Goal: Task Accomplishment & Management: Manage account settings

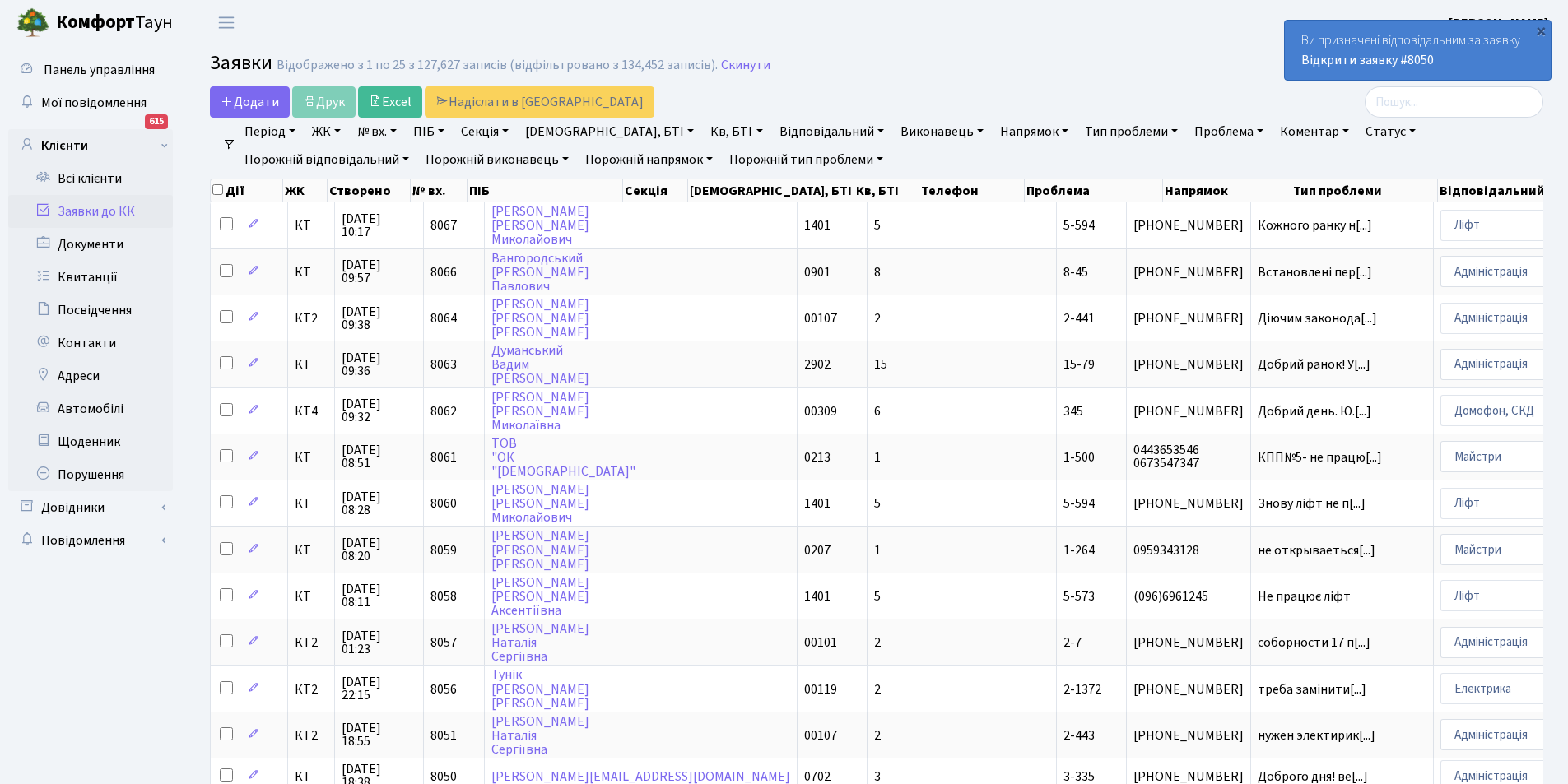
select select "25"
click at [121, 410] on link "Автомобілі" at bounding box center [90, 408] width 164 height 33
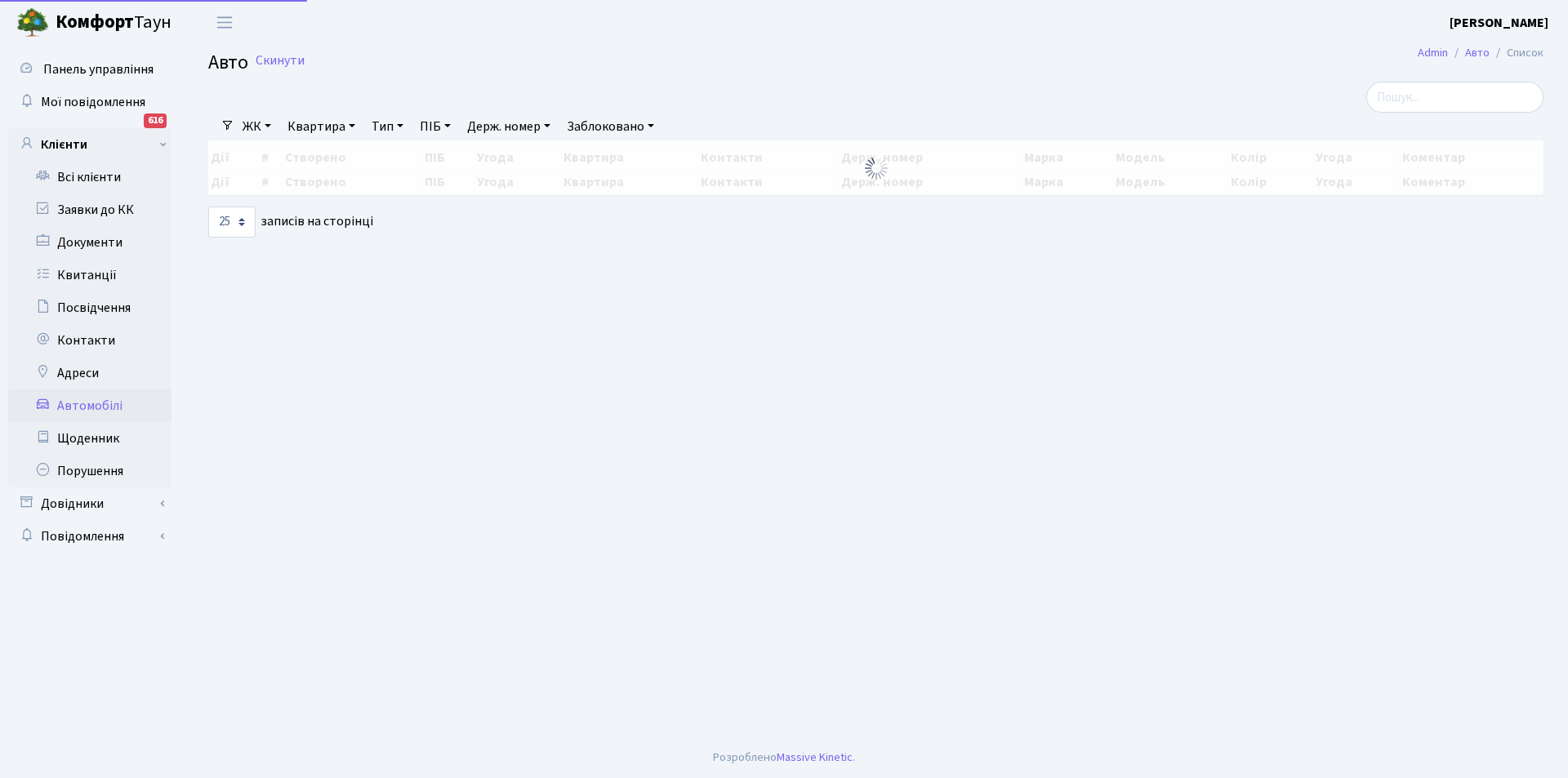
select select "25"
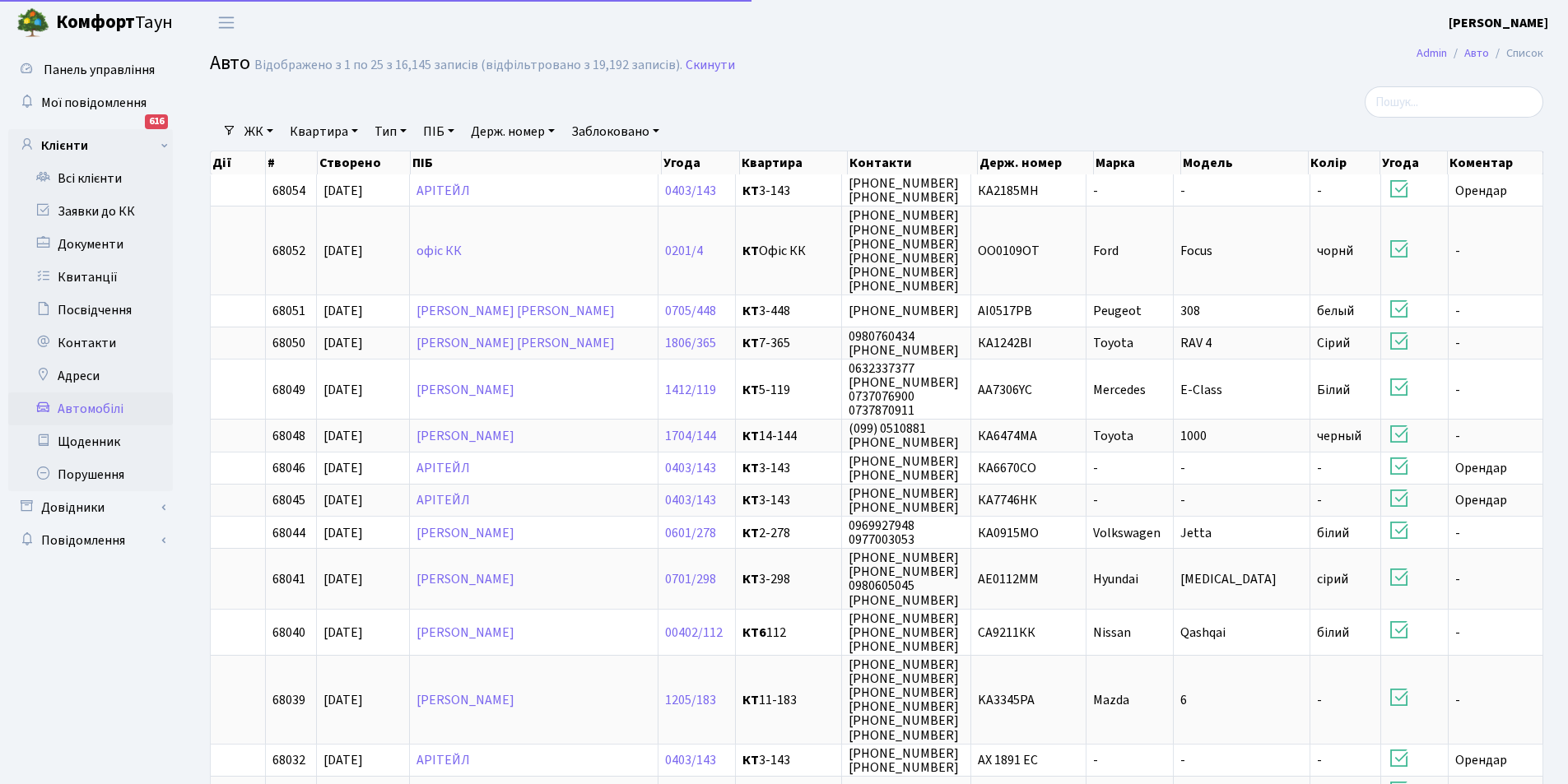
click at [532, 139] on link "Держ. номер" at bounding box center [513, 131] width 97 height 28
click at [521, 173] on input "text" at bounding box center [513, 163] width 96 height 31
type input "0437"
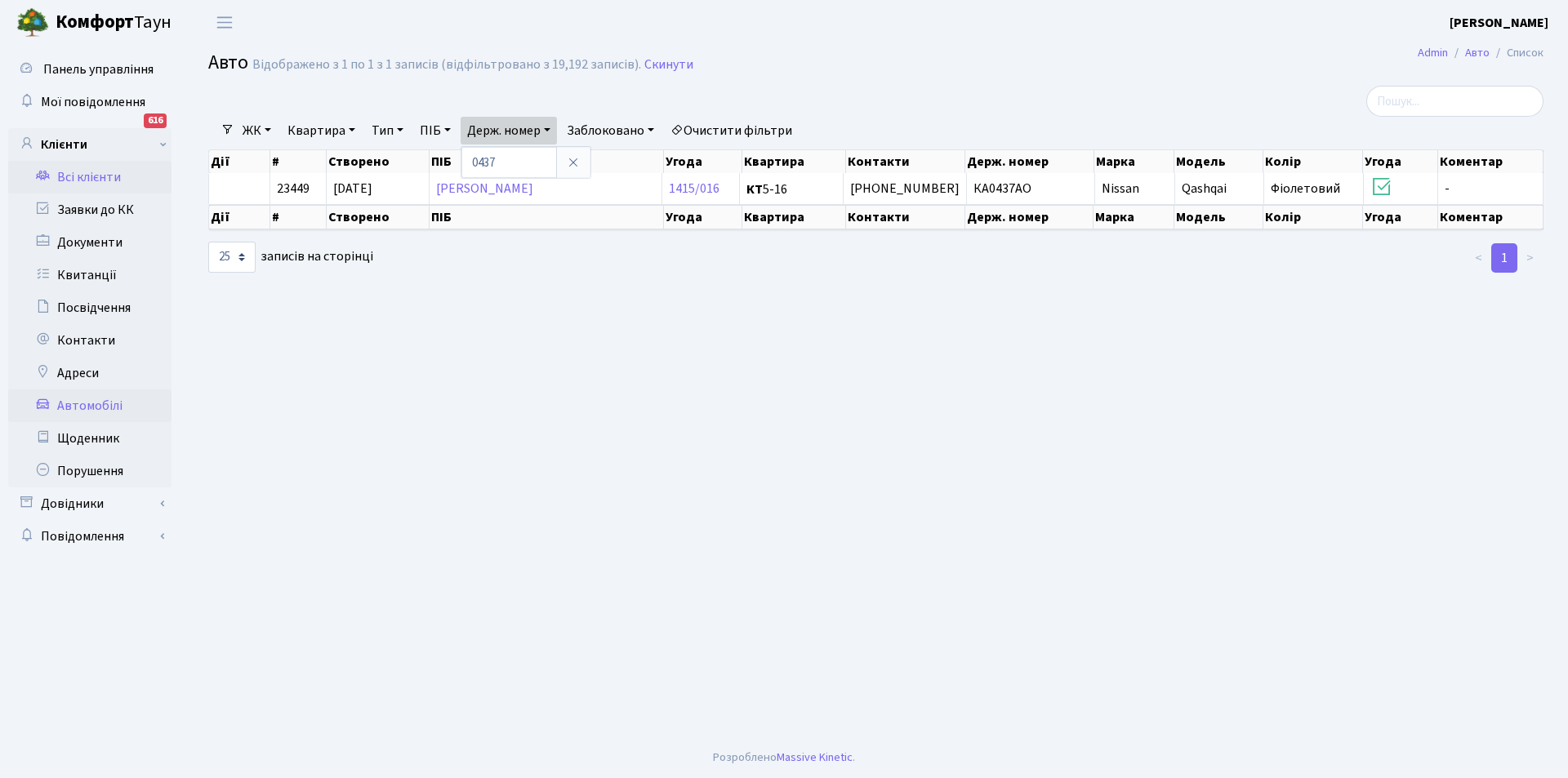
click at [106, 174] on link "Всі клієнти" at bounding box center [90, 177] width 163 height 33
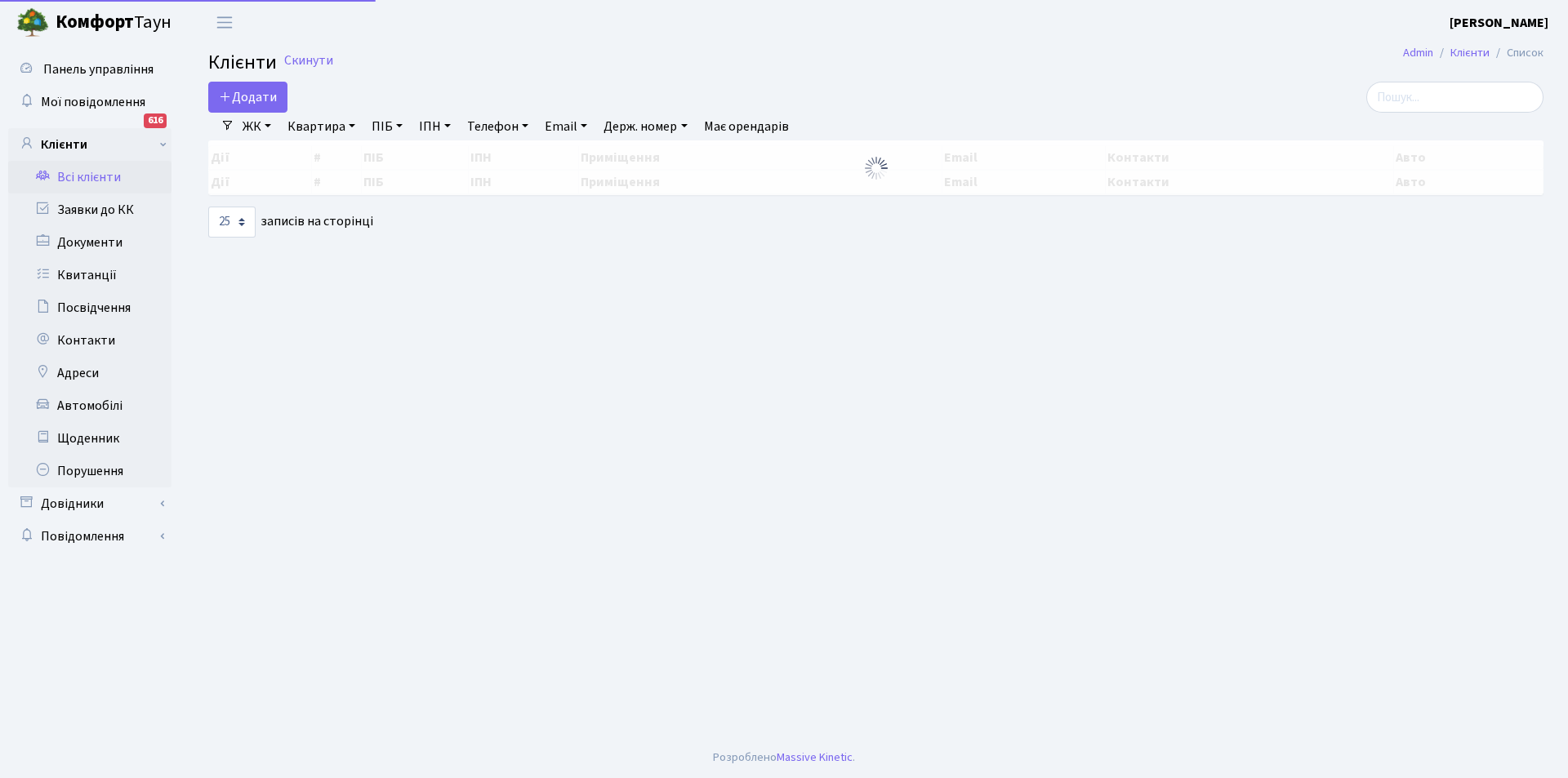
select select "25"
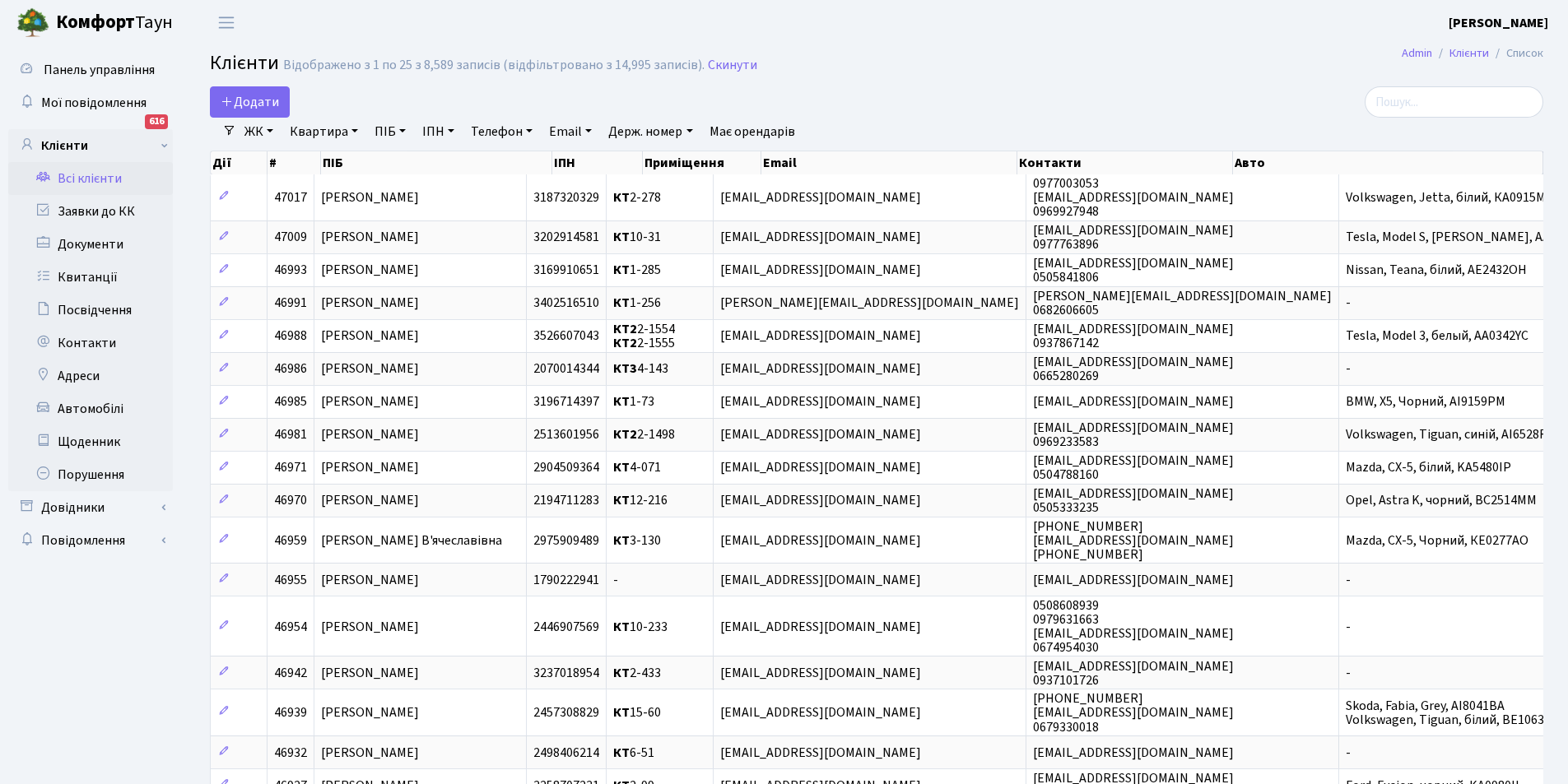
click at [103, 182] on link "Всі клієнти" at bounding box center [90, 178] width 164 height 33
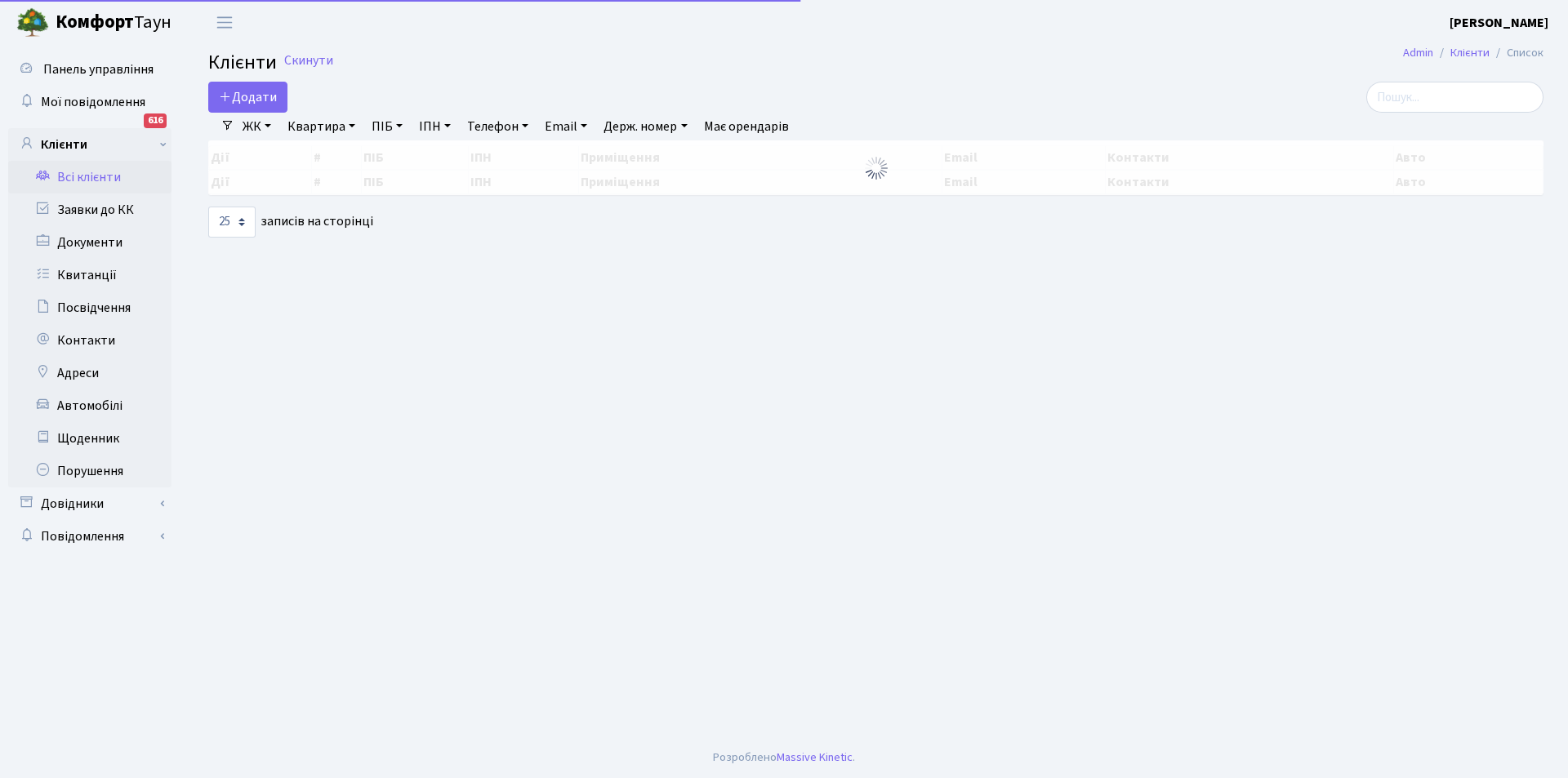
select select "25"
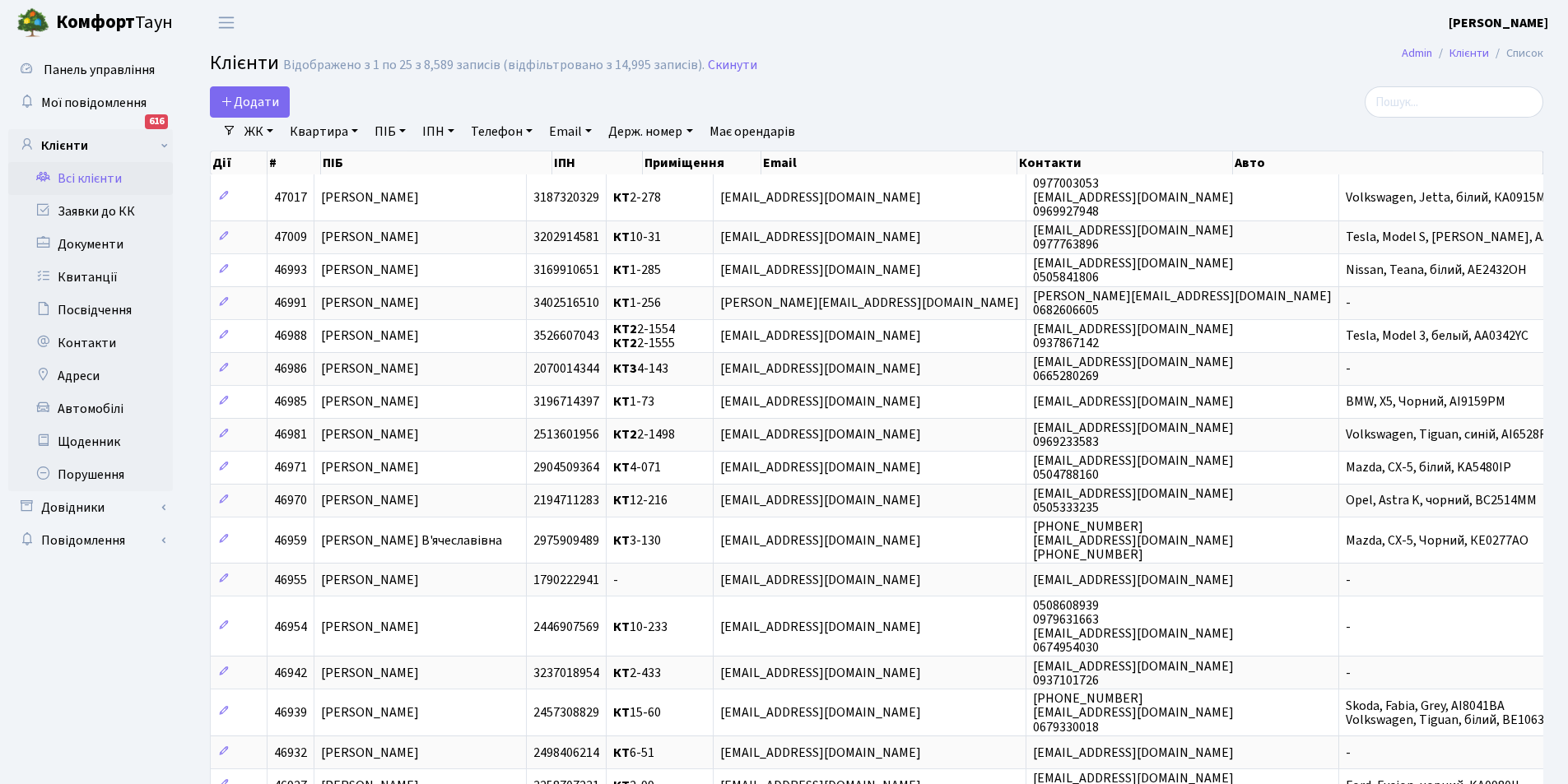
click at [326, 139] on link "Квартира" at bounding box center [324, 131] width 82 height 28
click at [340, 164] on input "text" at bounding box center [331, 163] width 96 height 31
type input "8-51"
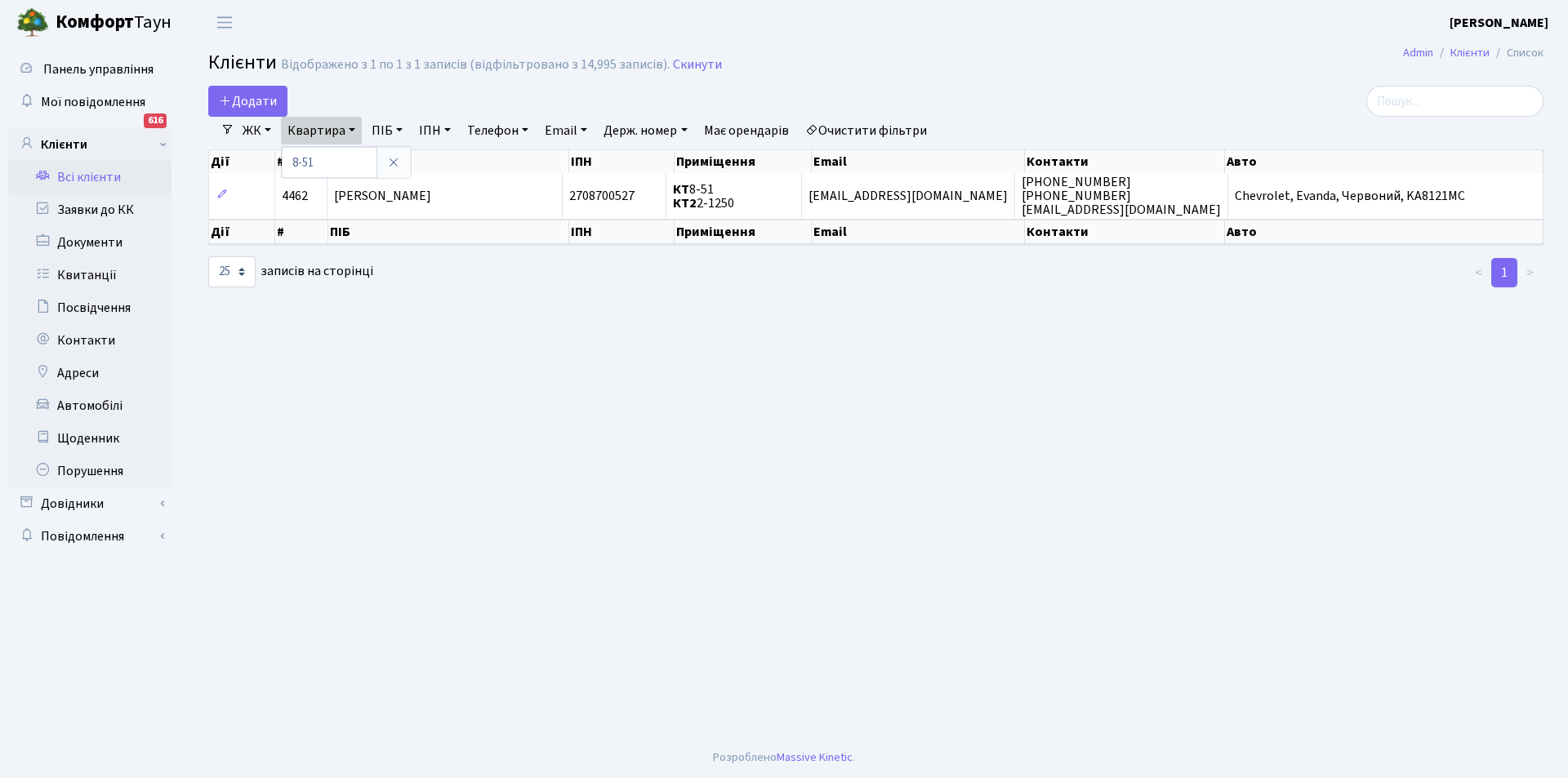
click at [101, 181] on link "Всі клієнти" at bounding box center [90, 177] width 163 height 33
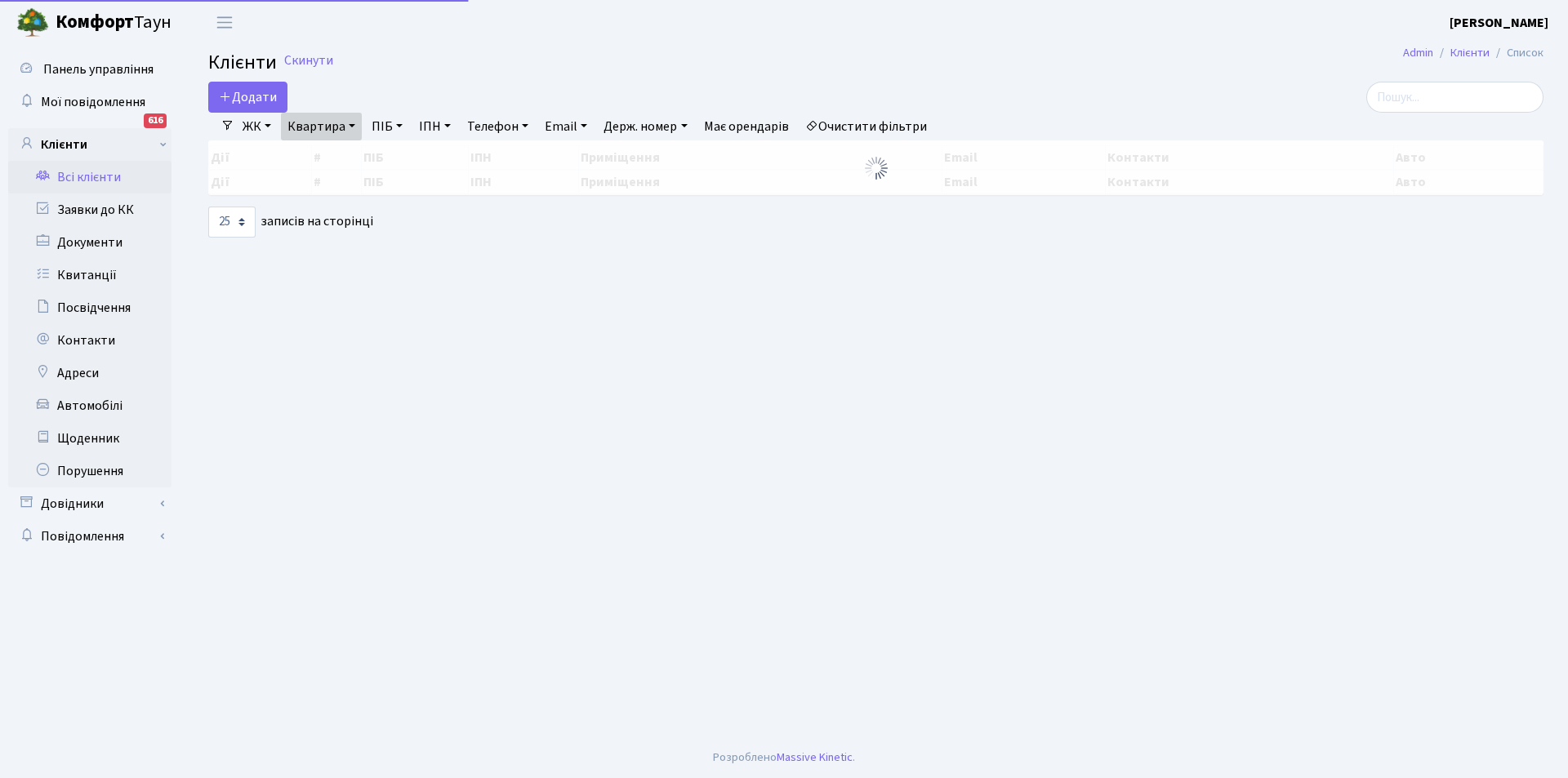
select select "25"
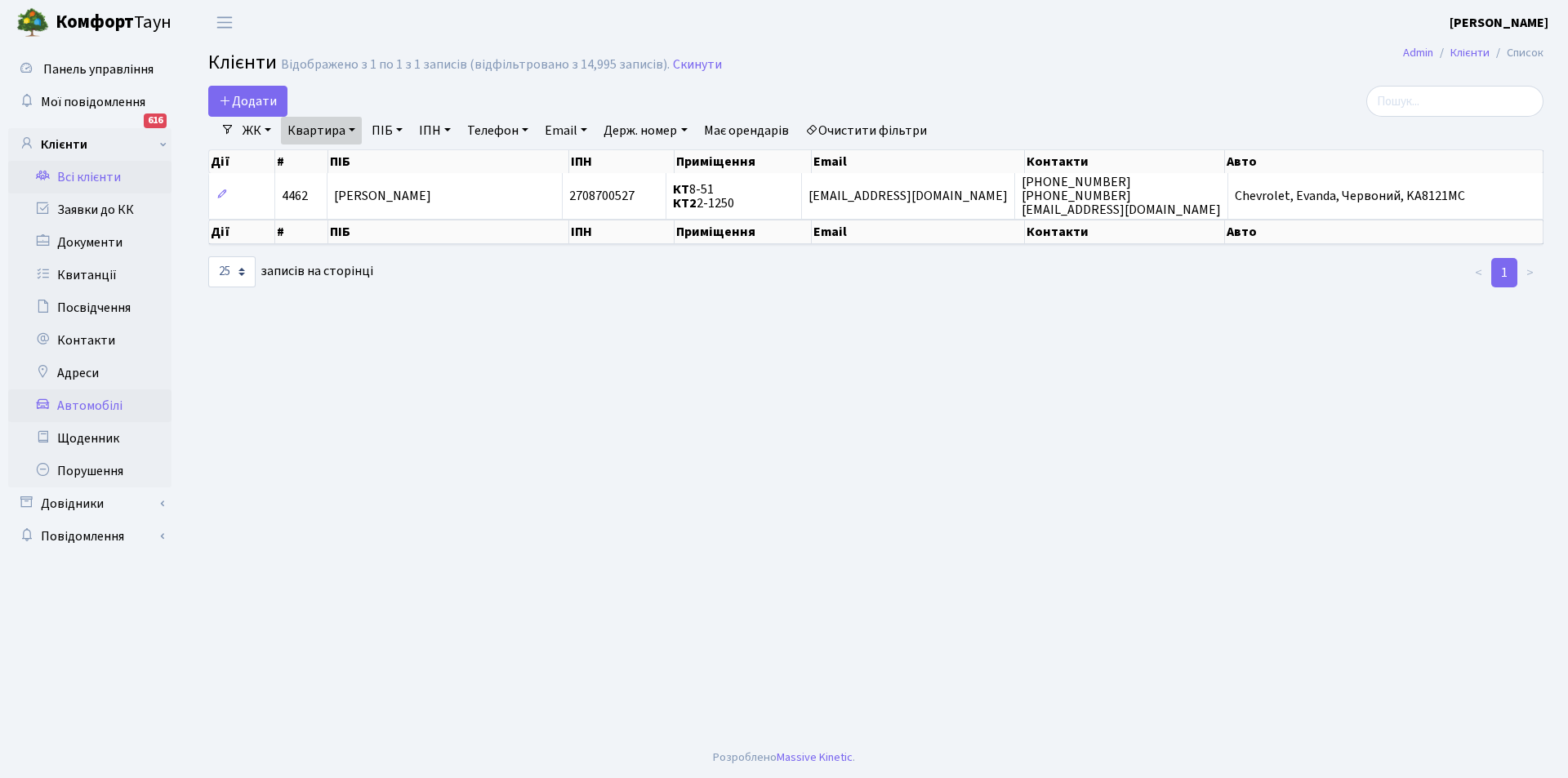
click at [89, 400] on link "Автомобілі" at bounding box center [90, 405] width 163 height 33
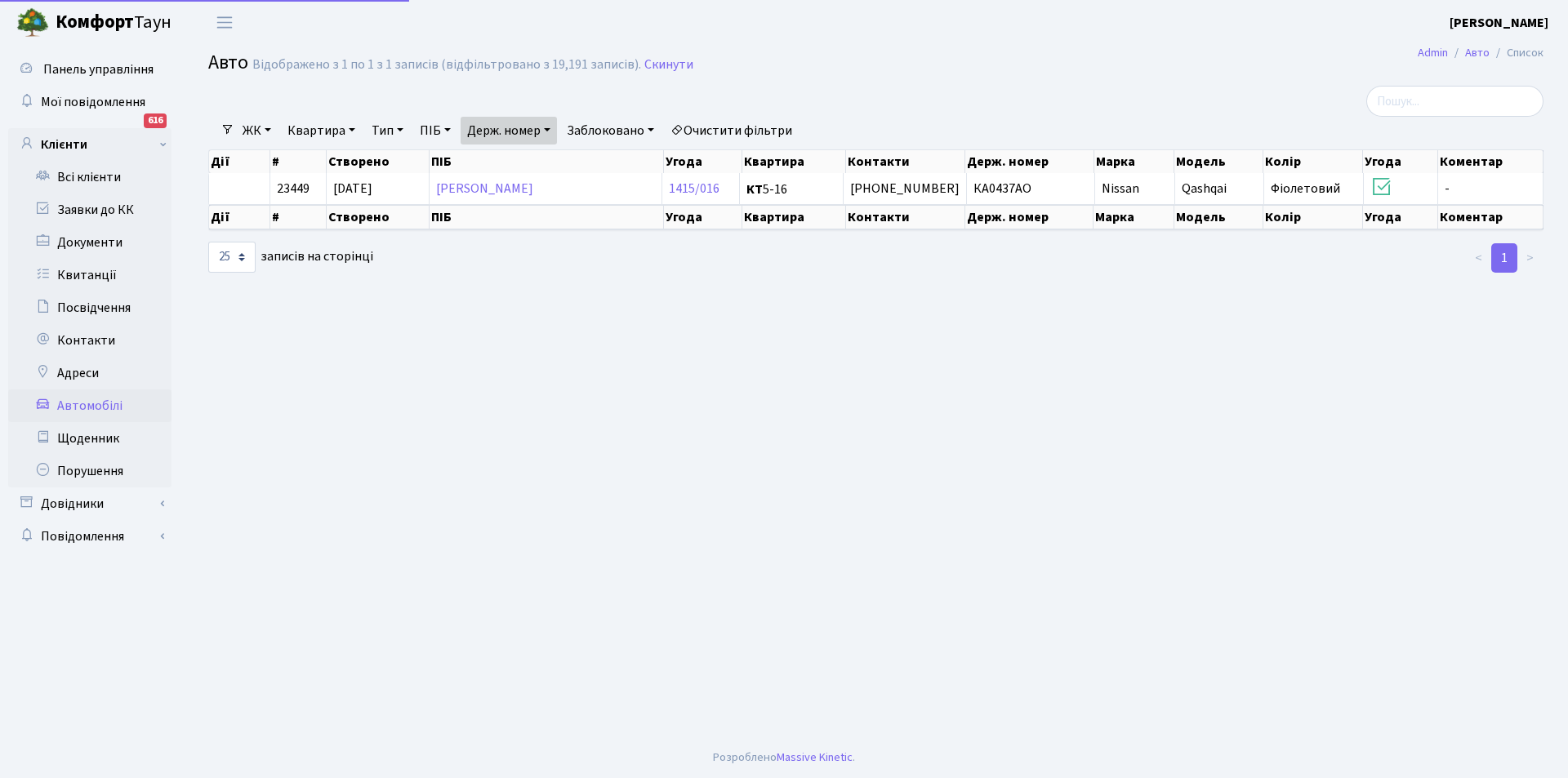
select select "25"
click at [538, 137] on link "Держ. номер" at bounding box center [509, 130] width 96 height 27
drag, startPoint x: 528, startPoint y: 162, endPoint x: 423, endPoint y: 165, distance: 105.0
click at [423, 165] on div "Фільтри ЖК - КТ, вул. Регенераторна, 4 КТ2, просп. Соборності, 17 КТ3, вул. Бер…" at bounding box center [875, 180] width 1360 height 188
click at [514, 133] on link "Держ. номер" at bounding box center [509, 130] width 96 height 27
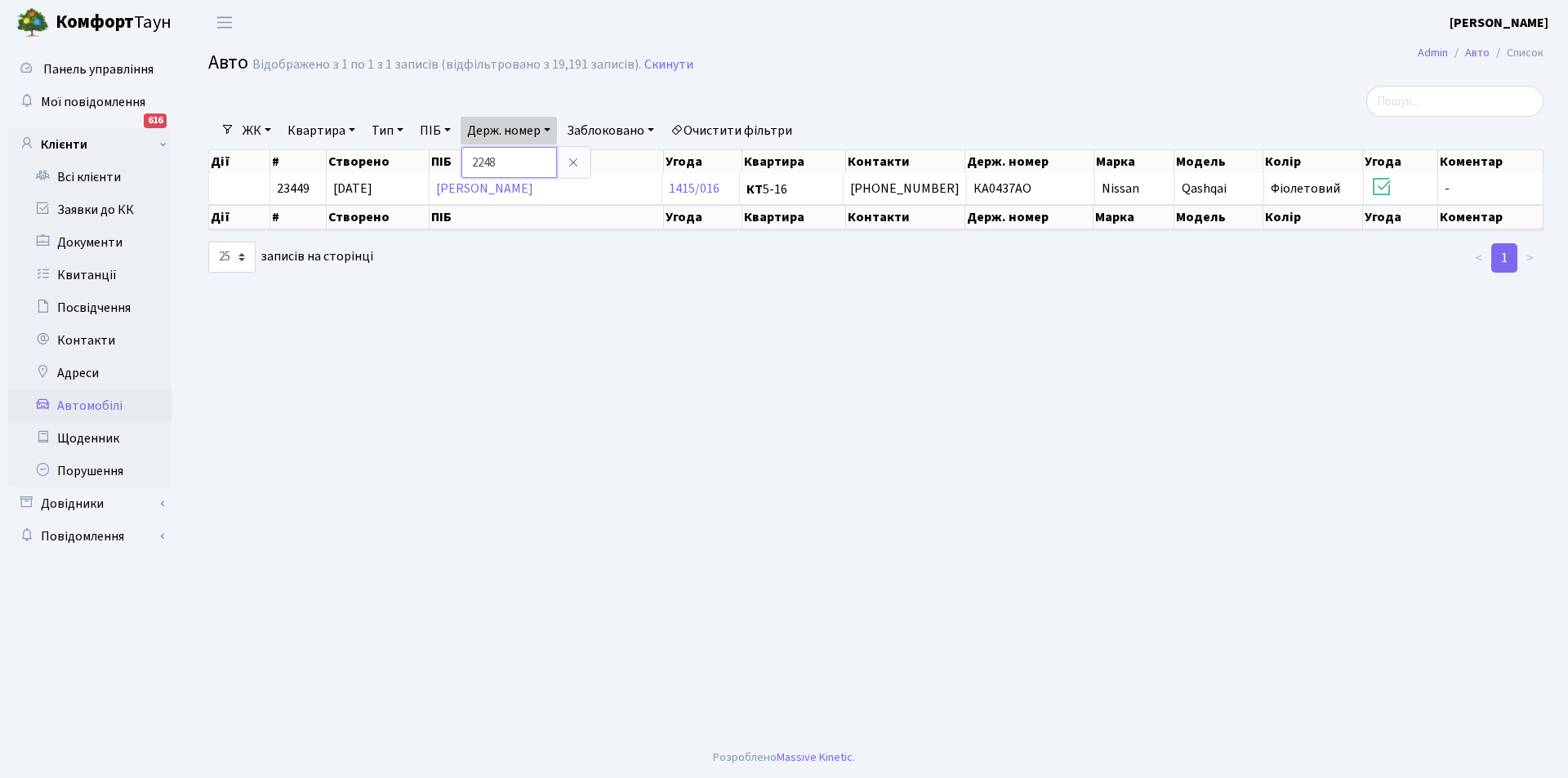
type input "2248"
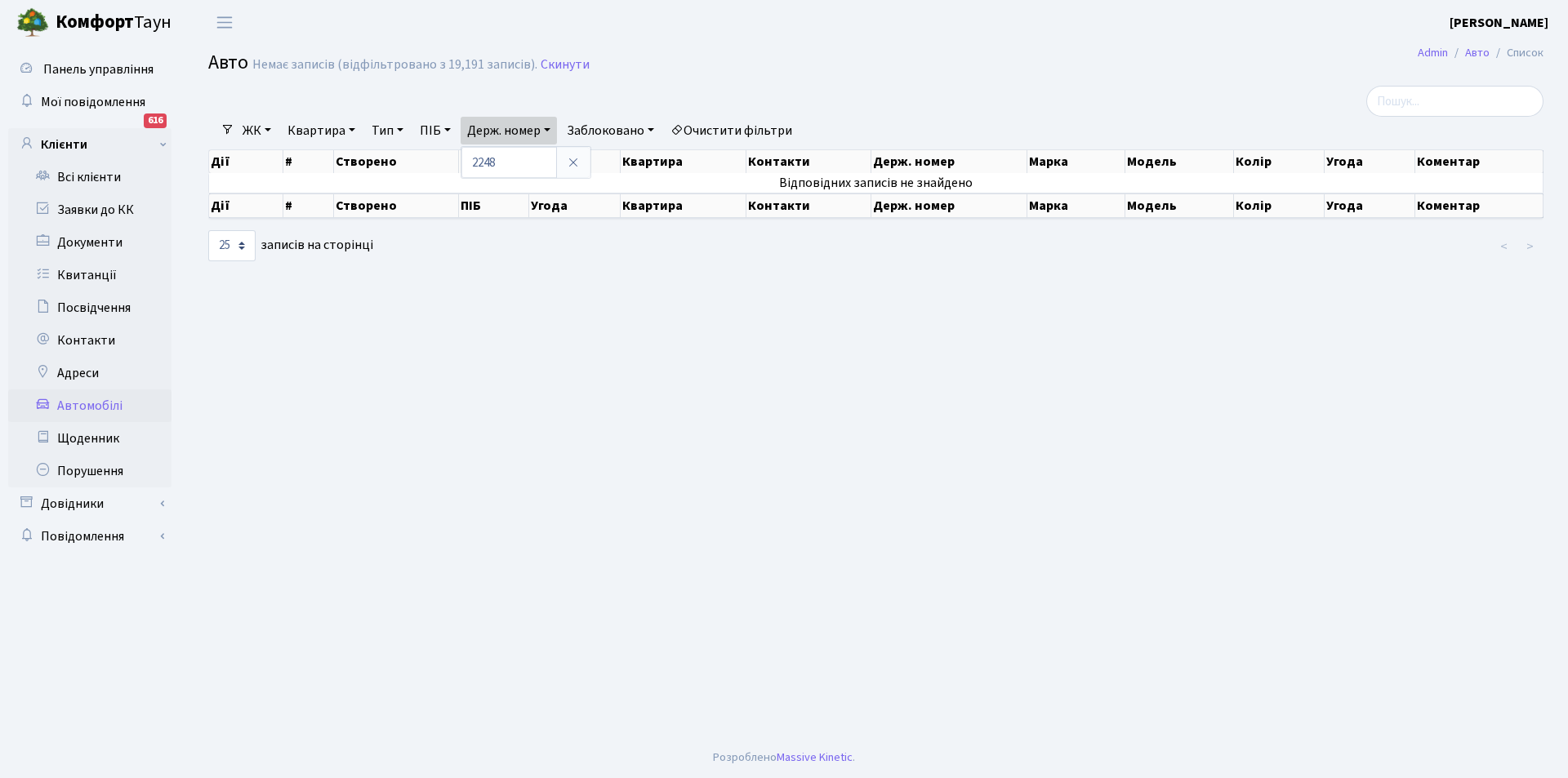
click at [483, 306] on main "Admin Авто Список Авто Немає записів (відфільтровано з 19,191 записів). Скинути…" at bounding box center [875, 391] width 1384 height 692
click at [97, 176] on link "Всі клієнти" at bounding box center [90, 177] width 163 height 33
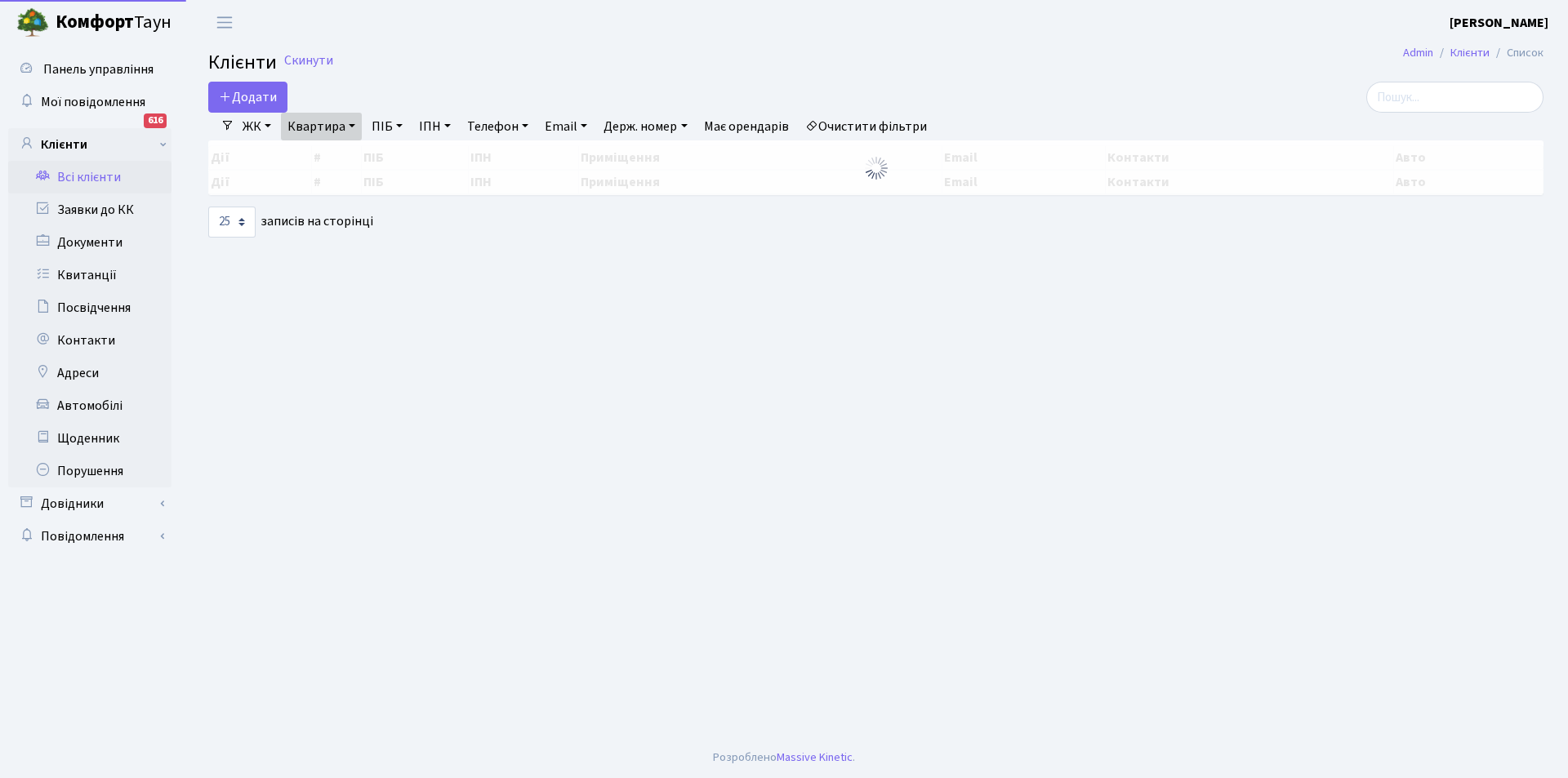
select select "25"
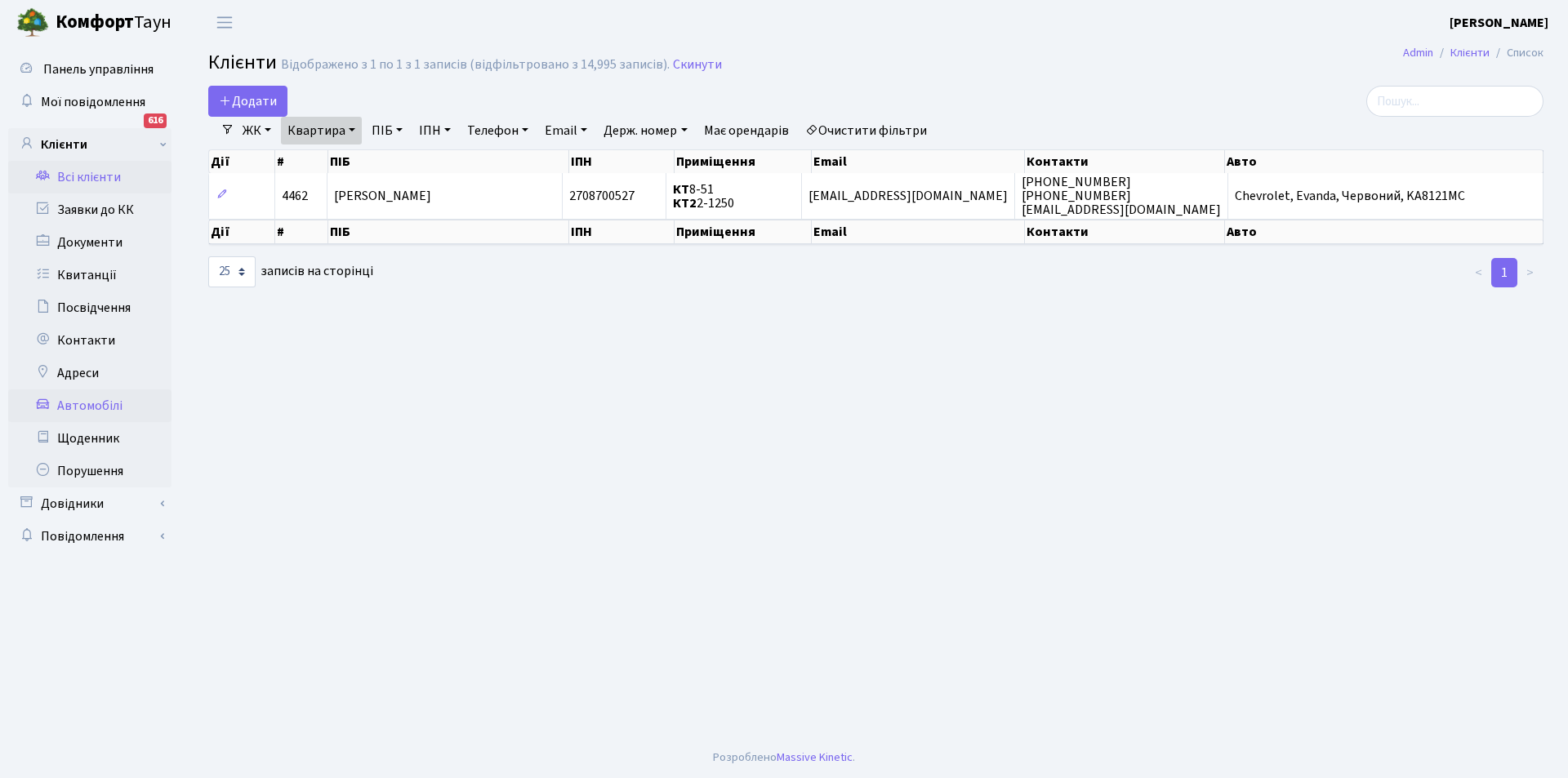
click at [86, 409] on link "Автомобілі" at bounding box center [90, 405] width 163 height 33
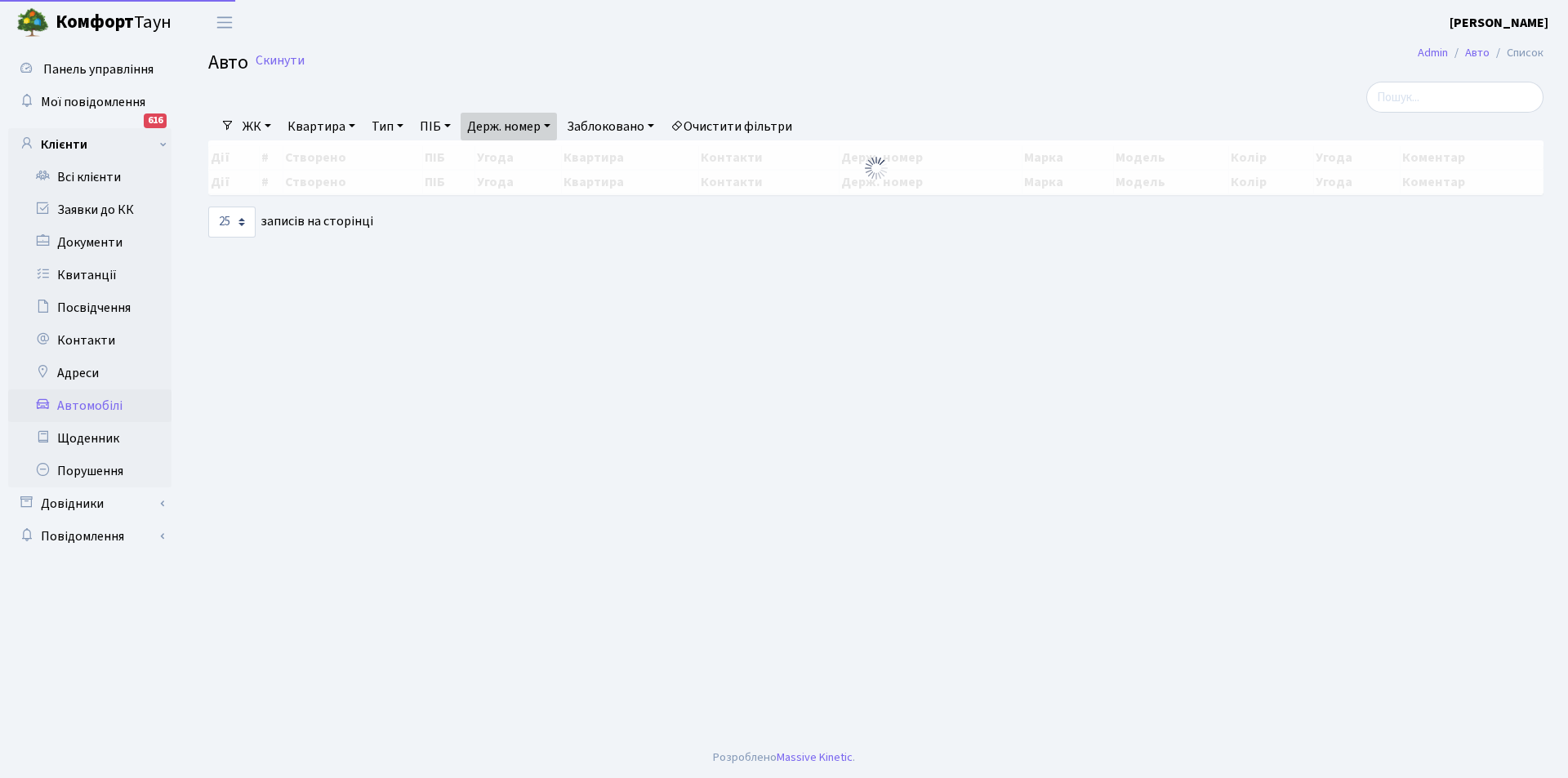
select select "25"
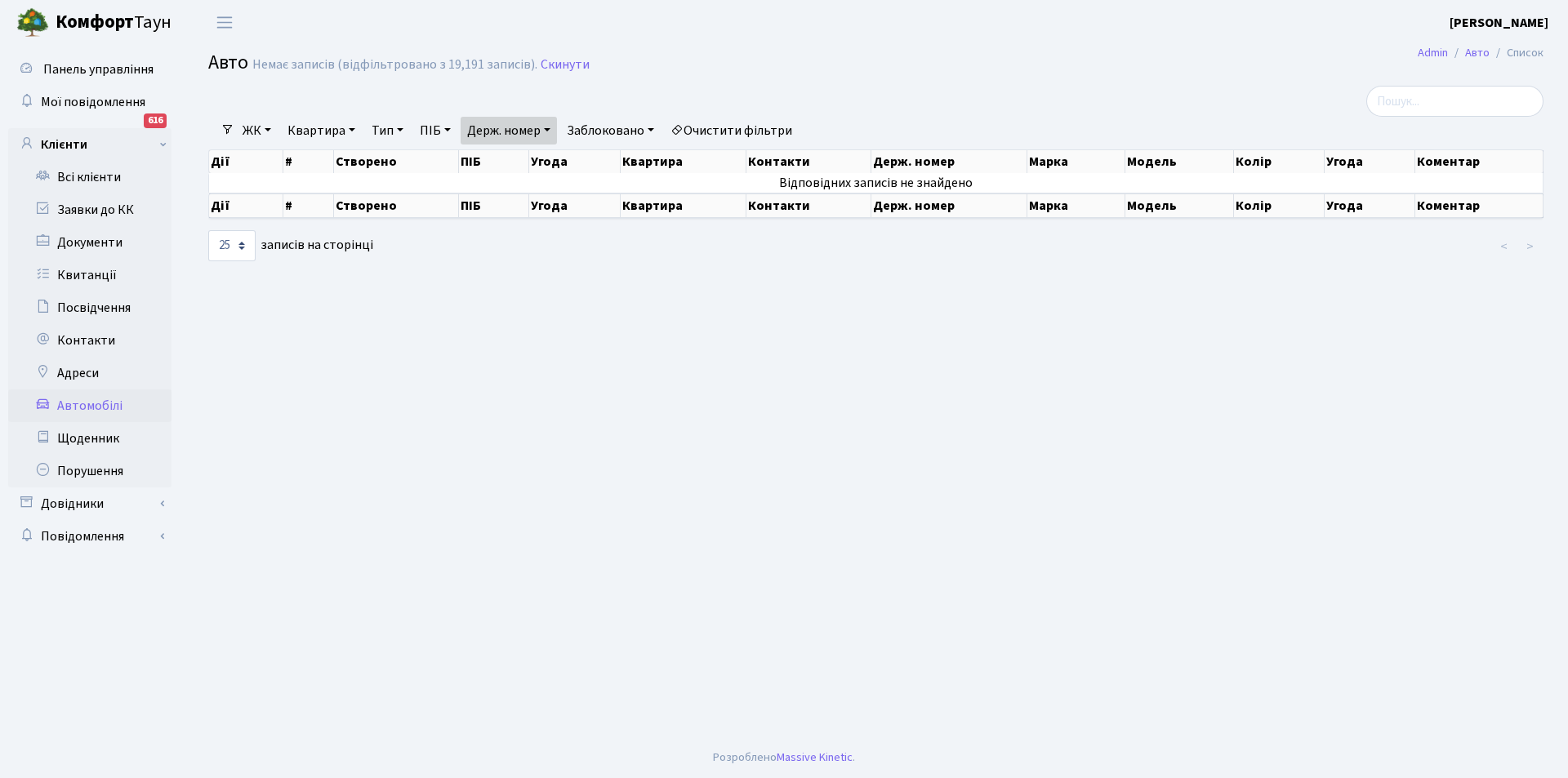
click at [541, 133] on link "Держ. номер" at bounding box center [509, 130] width 96 height 27
drag, startPoint x: 526, startPoint y: 163, endPoint x: 395, endPoint y: 164, distance: 131.0
click at [395, 164] on div "Фільтри ЖК - КТ, вул. Регенераторна, 4 КТ2, просп. Соборності, 17 КТ3, вул. Бер…" at bounding box center [875, 174] width 1360 height 177
click at [768, 124] on link "Очистити фільтри" at bounding box center [730, 130] width 135 height 27
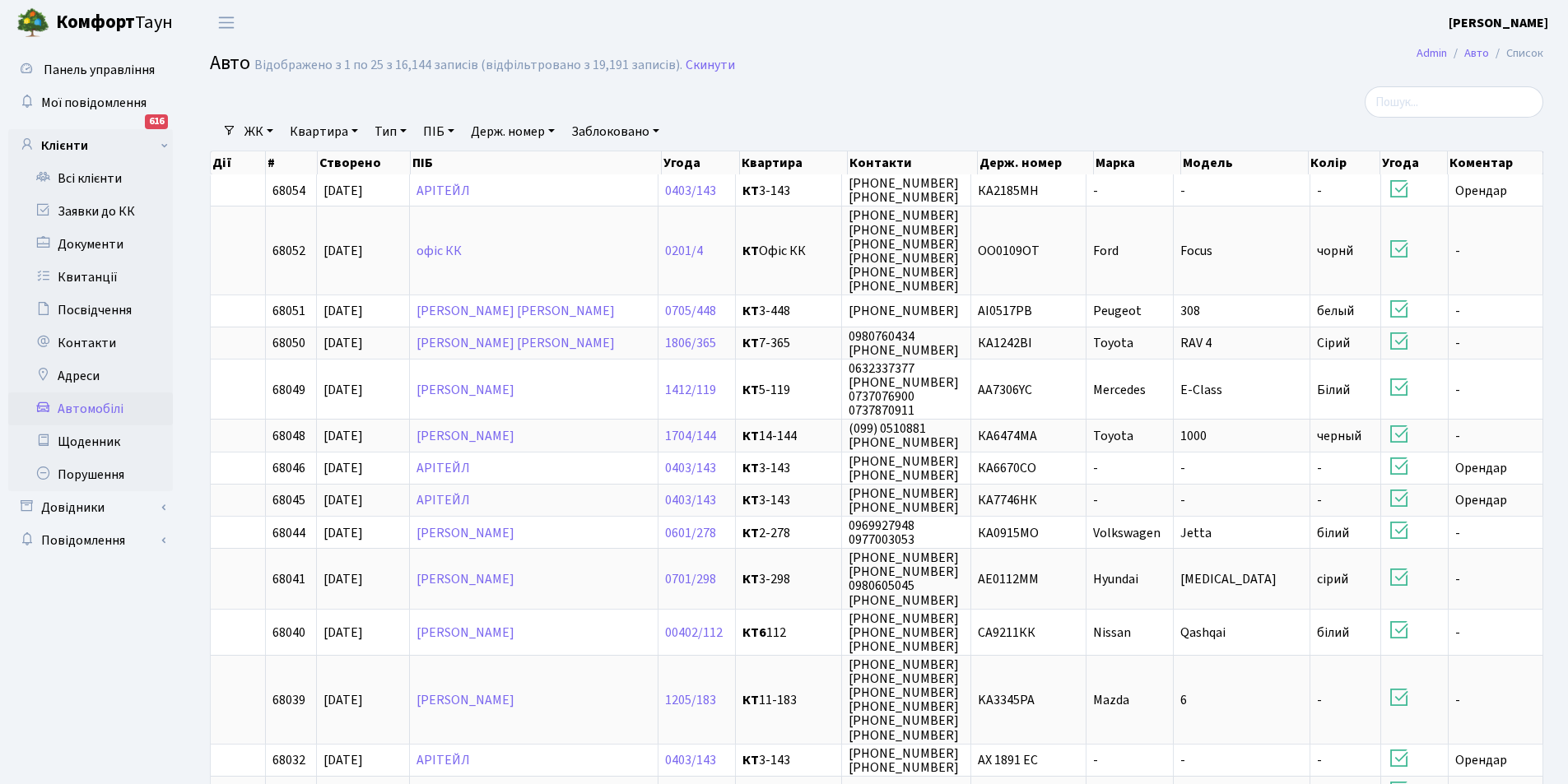
click at [522, 127] on link "Держ. номер" at bounding box center [513, 131] width 97 height 28
click at [535, 163] on input "text" at bounding box center [513, 163] width 96 height 31
type input "2248"
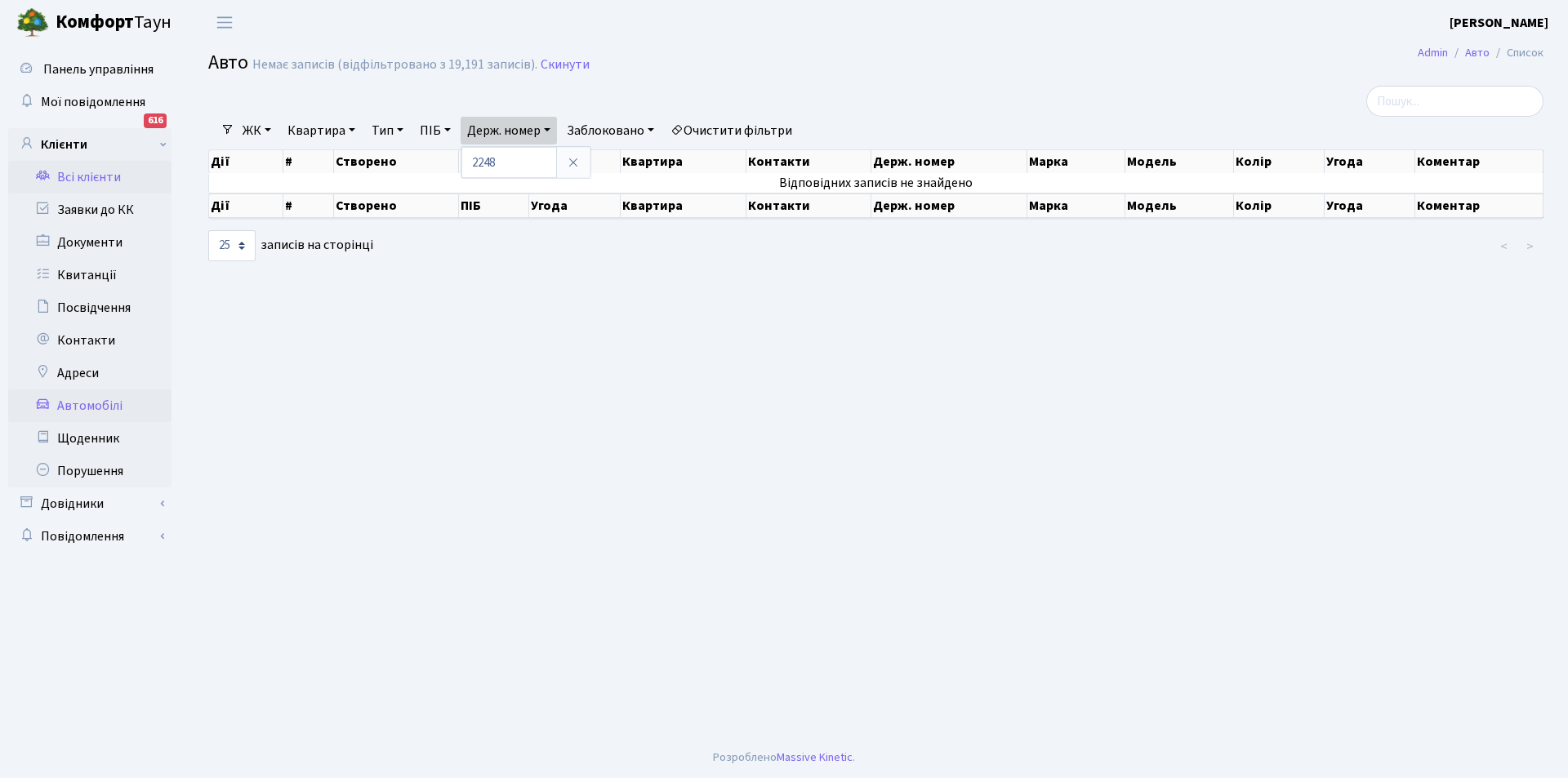
click at [101, 167] on link "Всі клієнти" at bounding box center [90, 177] width 163 height 33
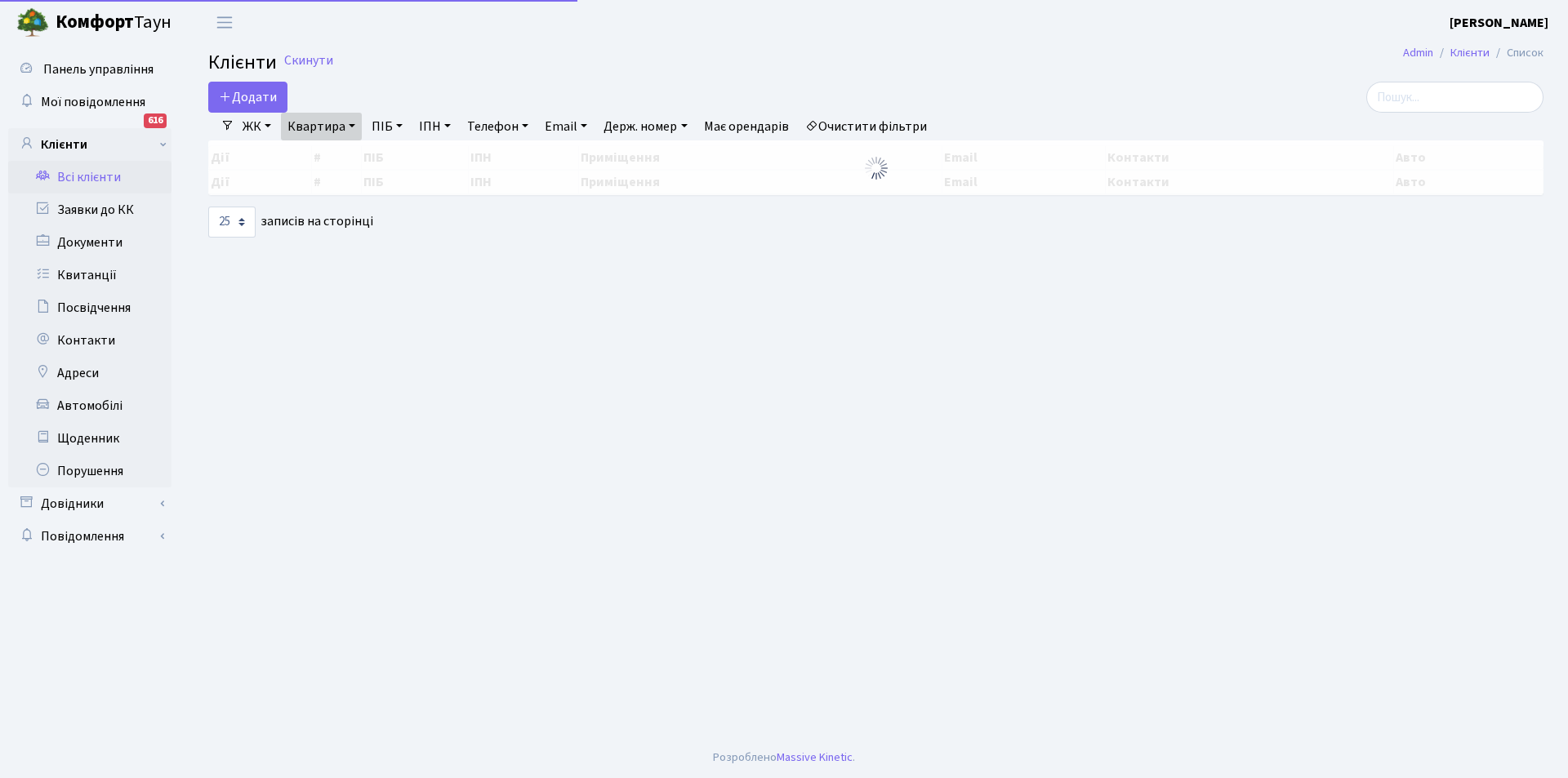
select select "25"
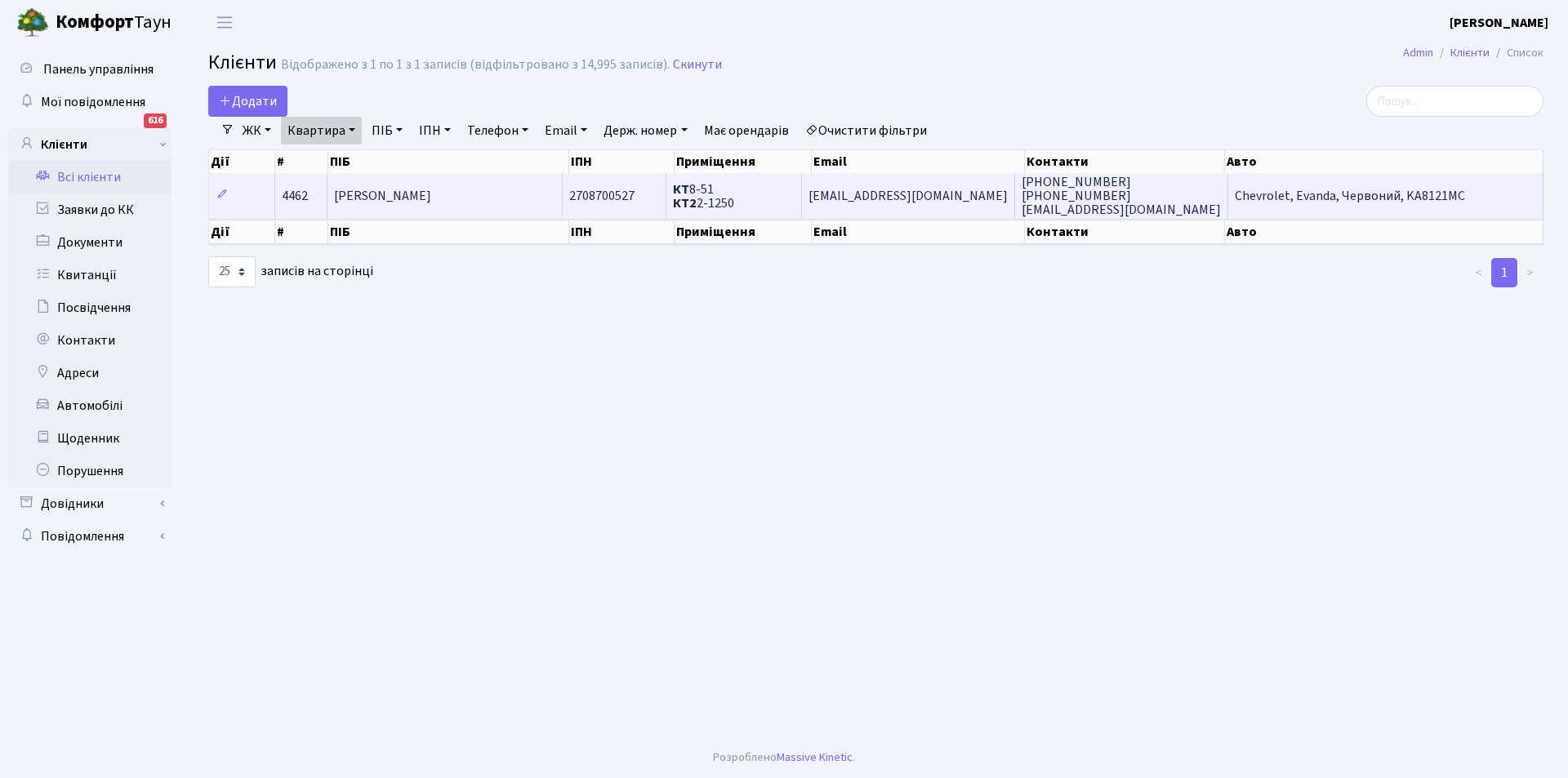
click at [536, 181] on td "[PERSON_NAME]" at bounding box center [445, 196] width 236 height 45
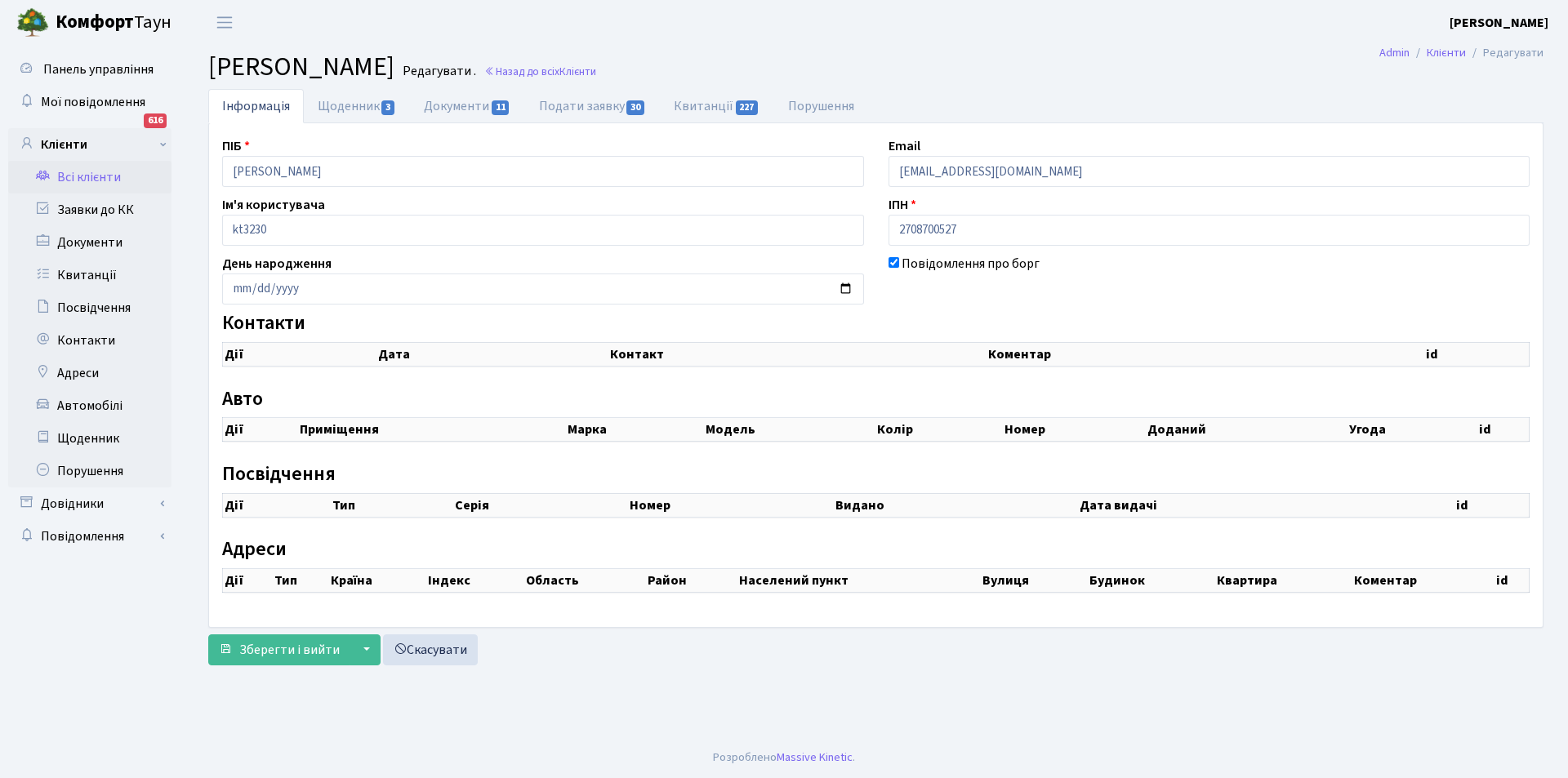
select select "25"
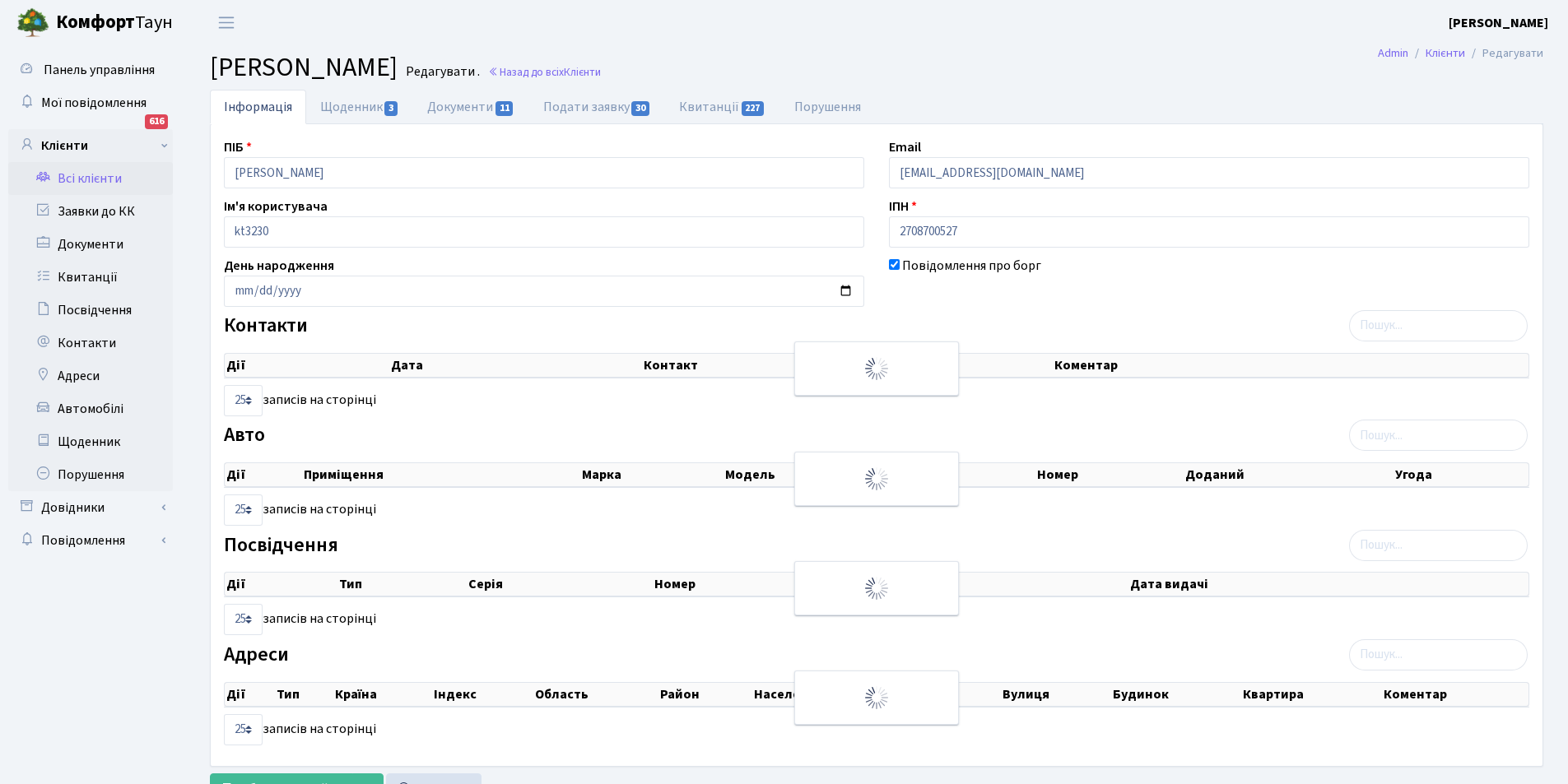
checkbox input "true"
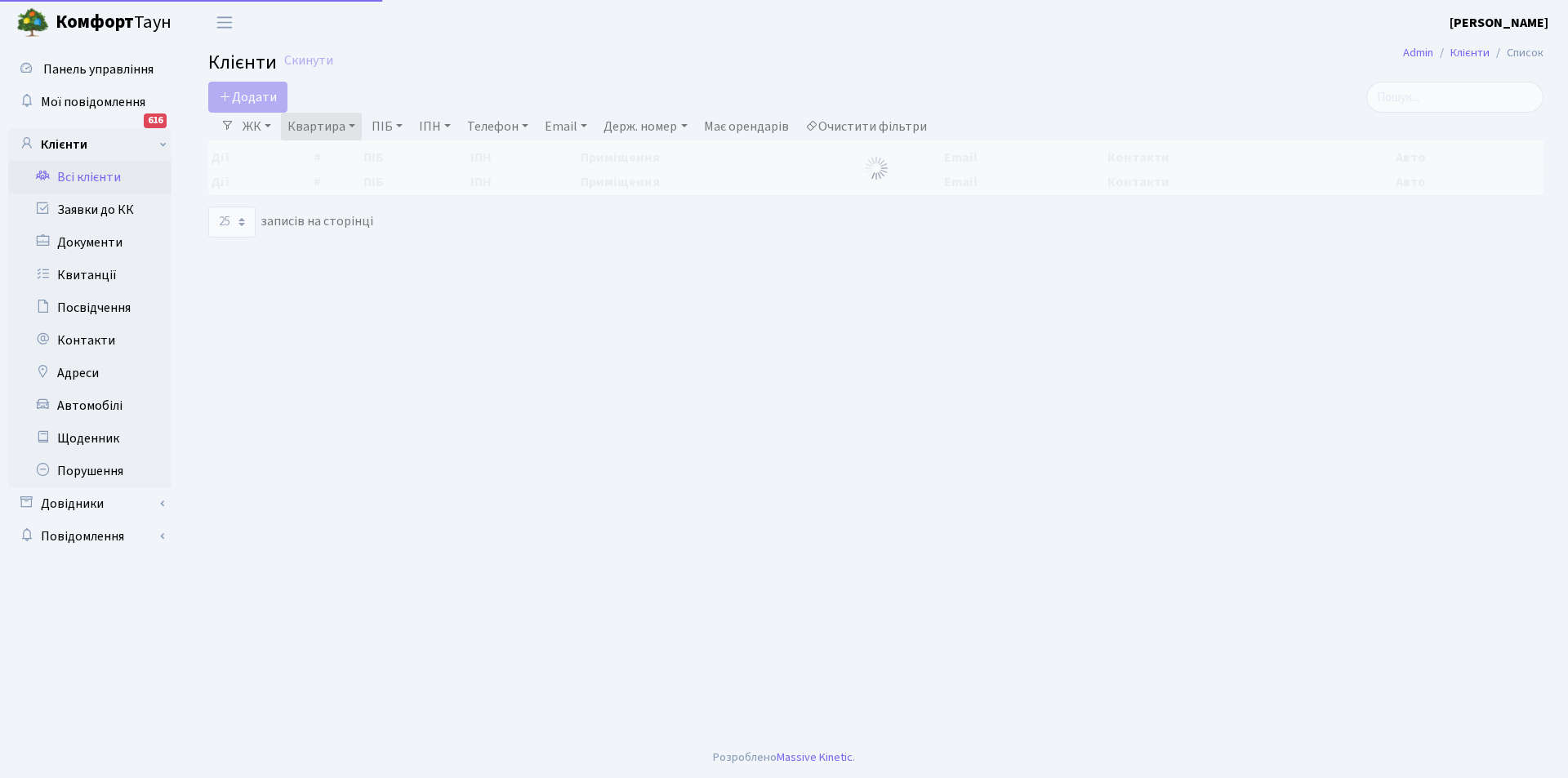
select select "25"
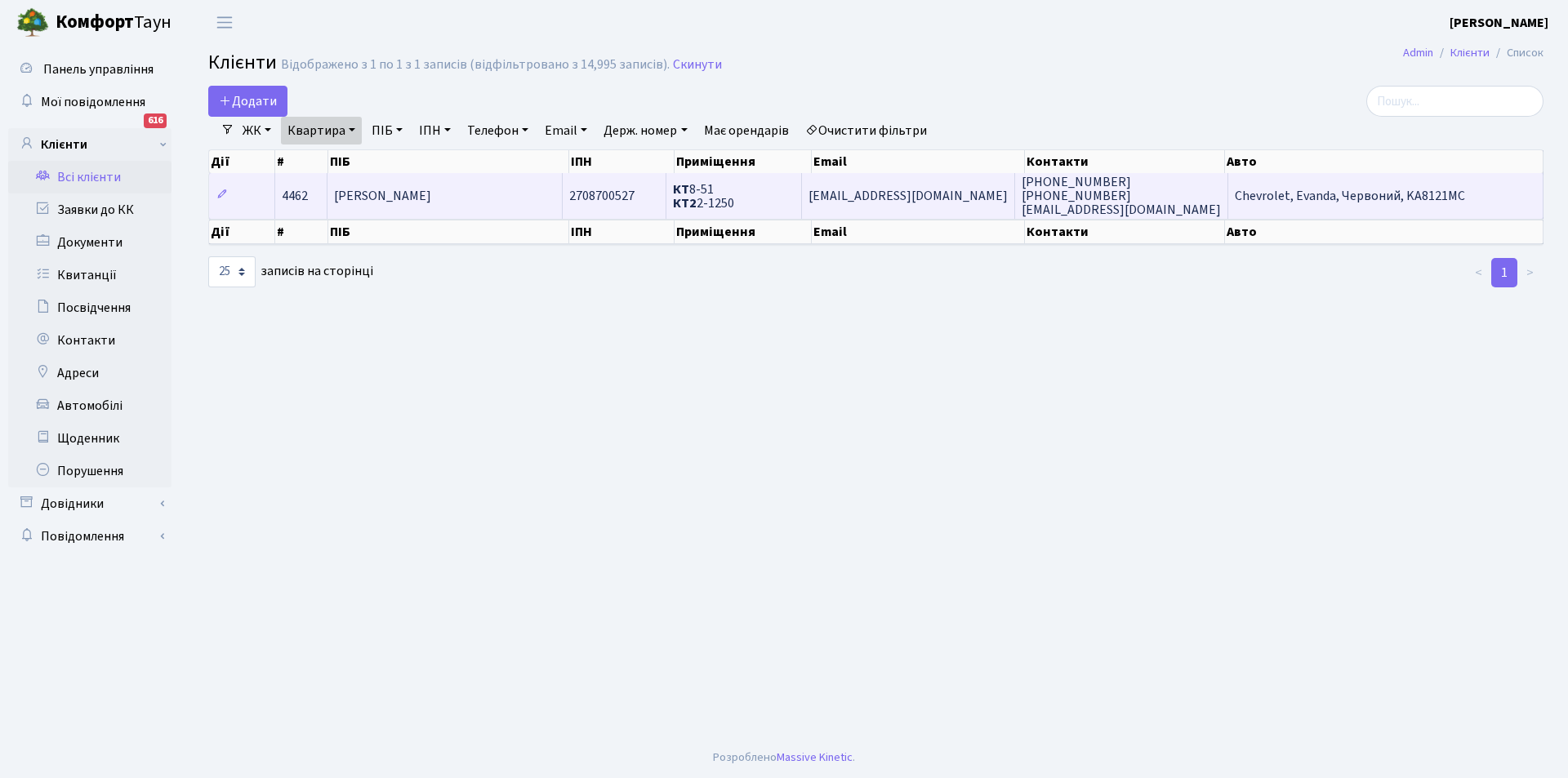
click at [992, 181] on td "[EMAIL_ADDRESS][DOMAIN_NAME]" at bounding box center [908, 196] width 213 height 45
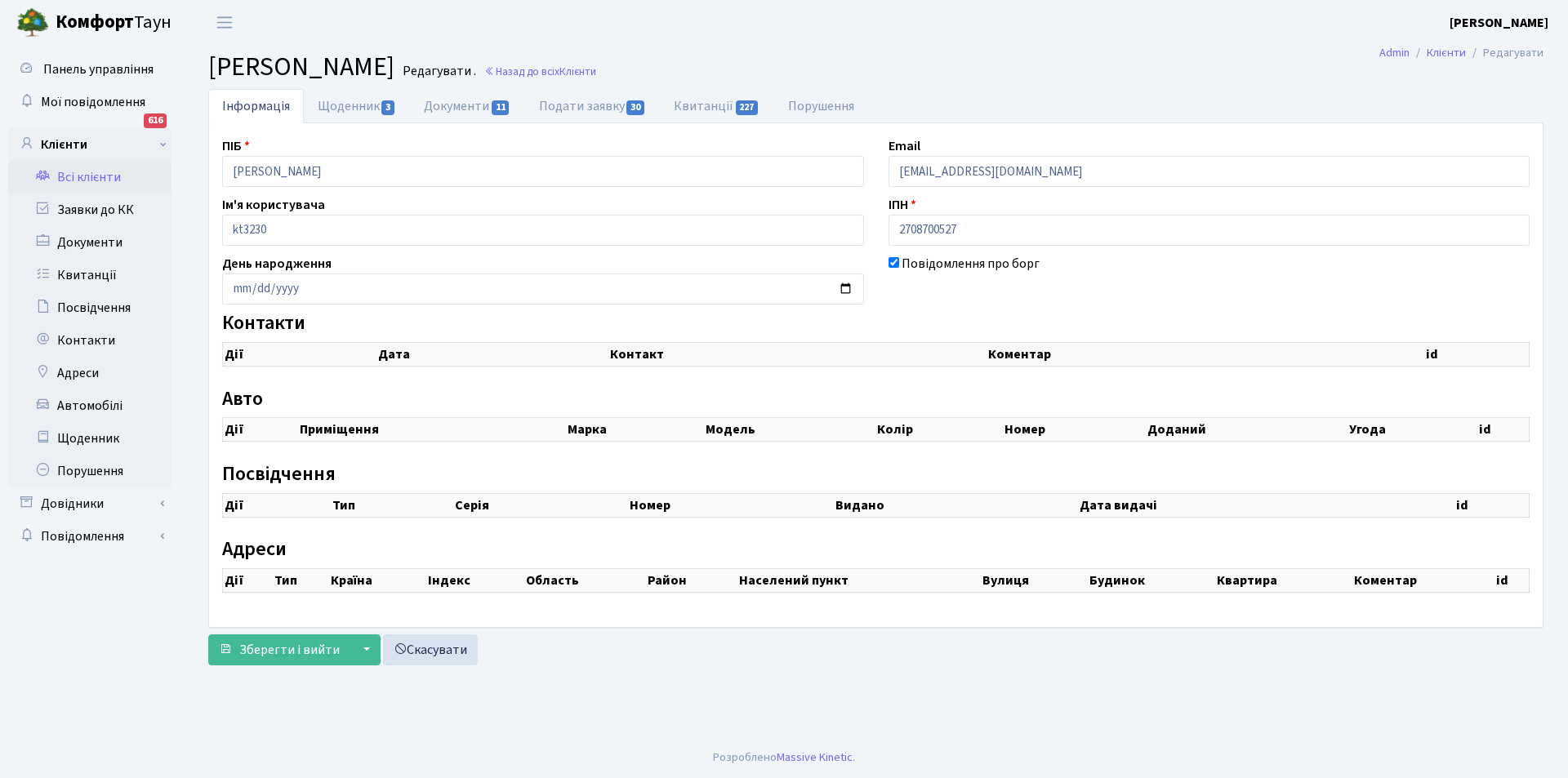
select select "25"
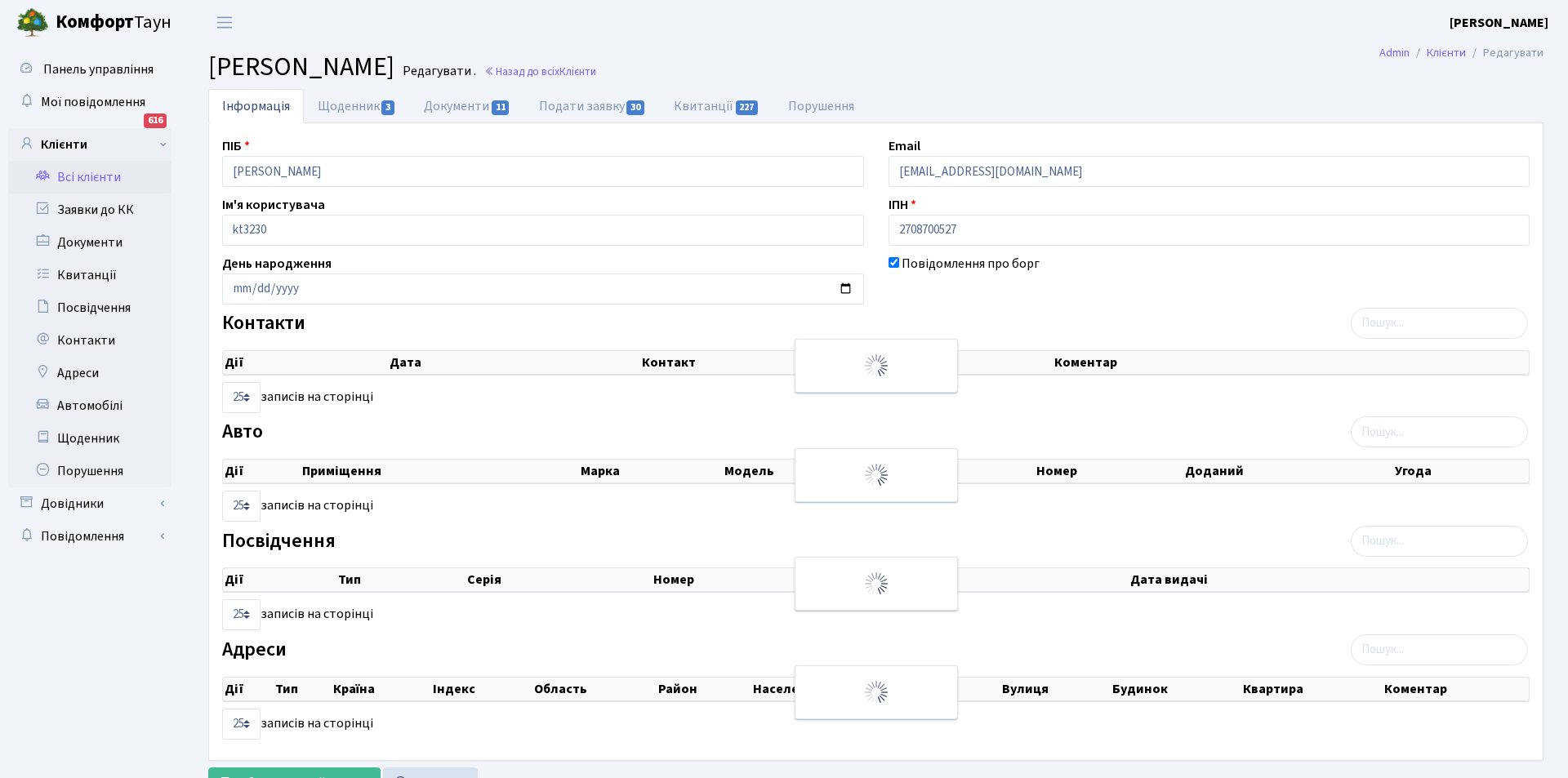
checkbox input "true"
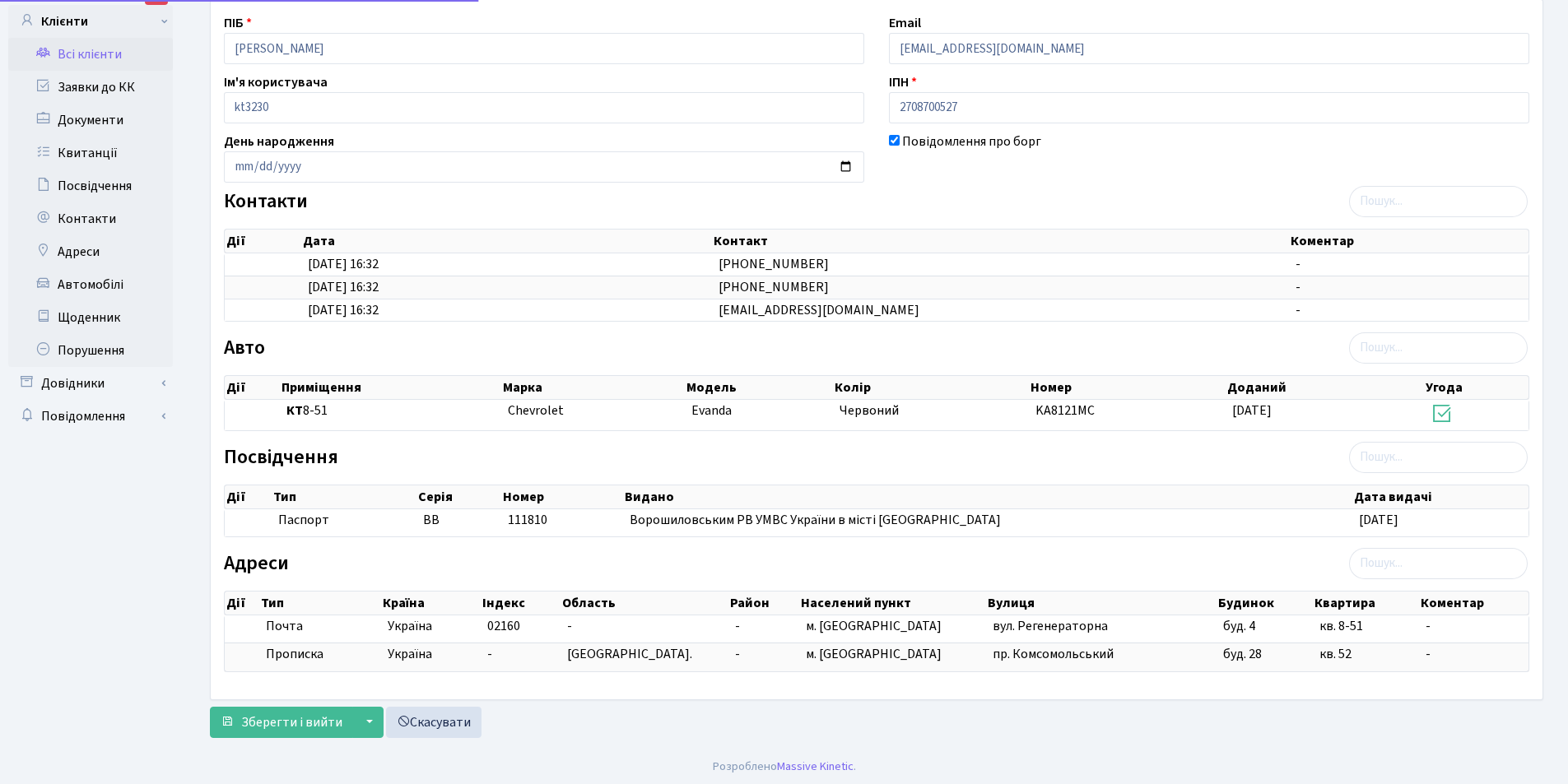
scroll to position [127, 0]
